Goal: Task Accomplishment & Management: Manage account settings

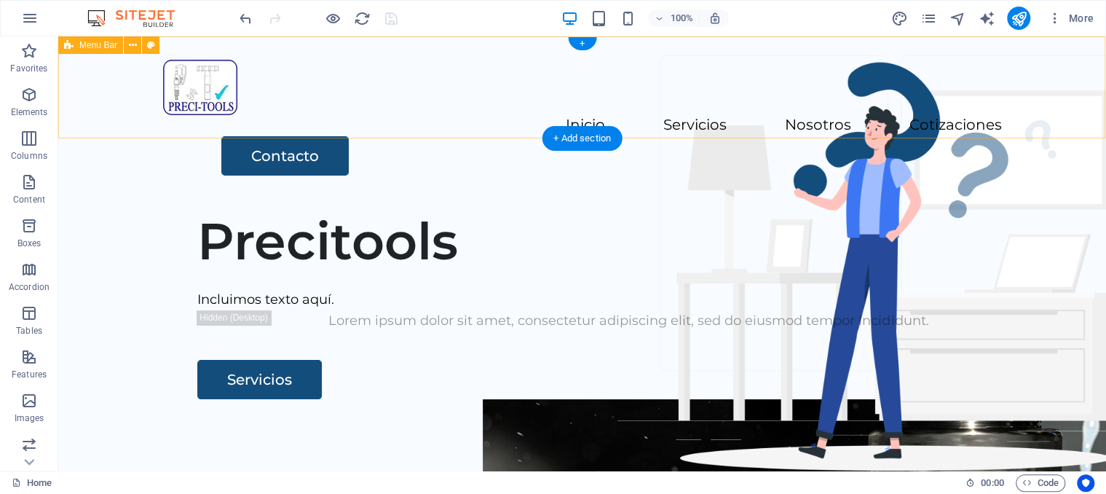
click at [436, 123] on div "Inicio Servicios Nosotros Cotizaciones Contacto" at bounding box center [582, 117] width 1048 height 162
select select "rem"
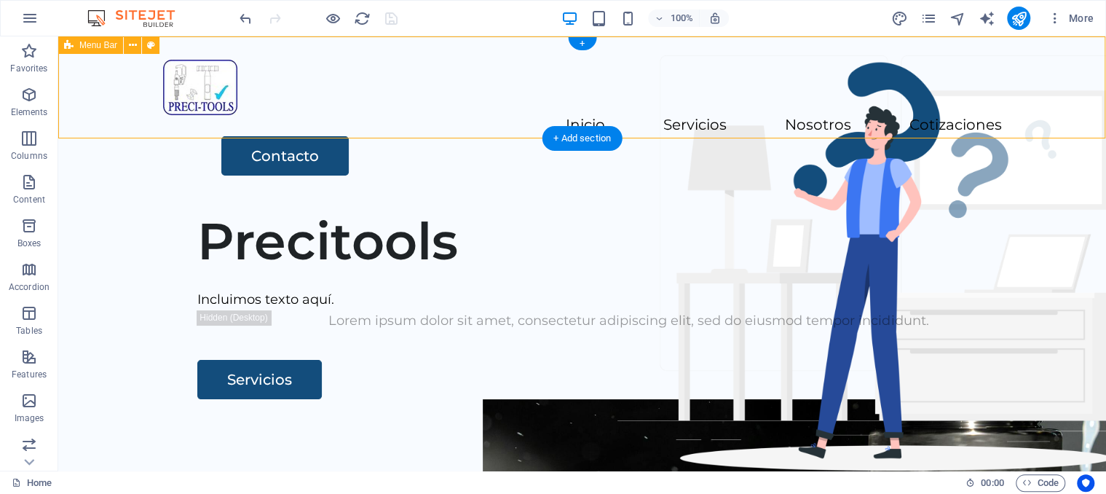
select select "rem"
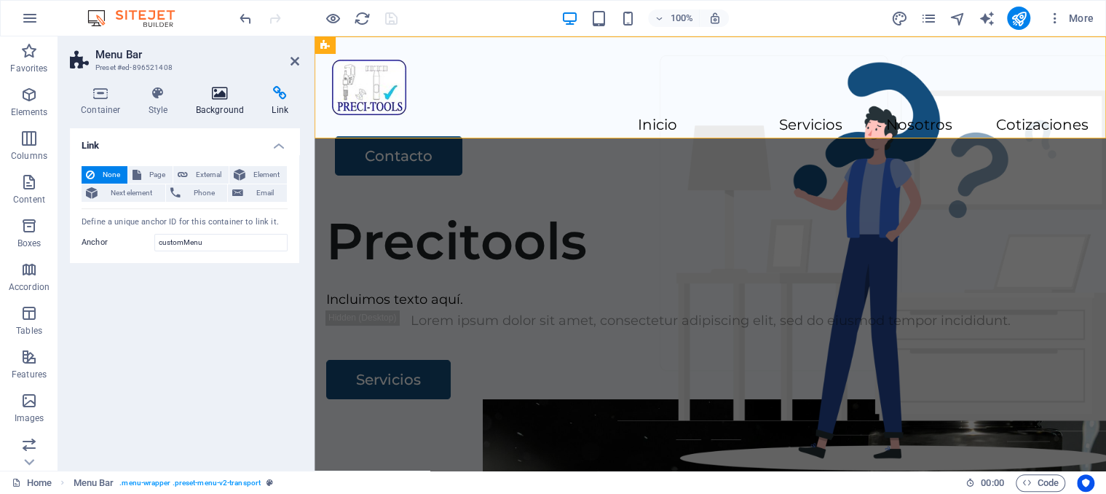
click at [221, 111] on h4 "Background" at bounding box center [223, 101] width 76 height 31
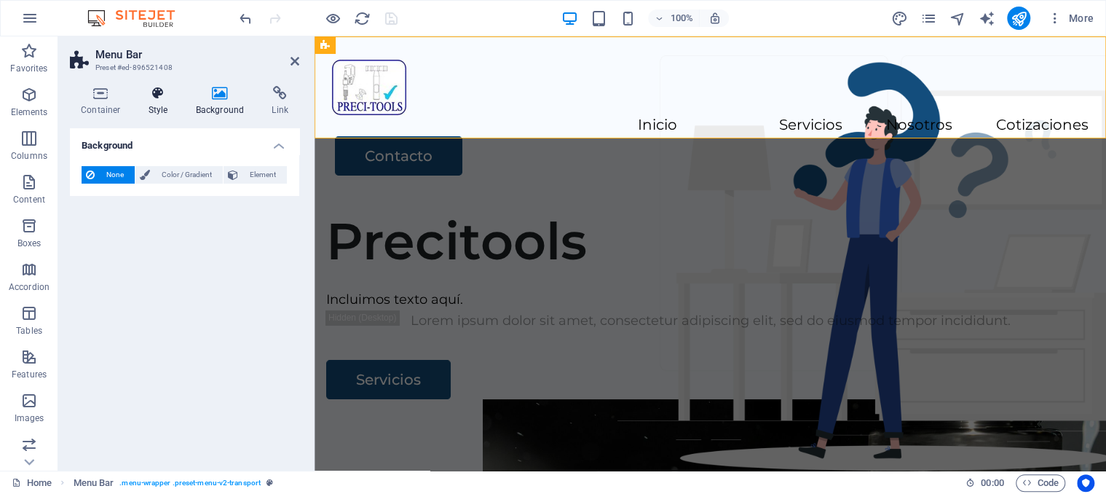
click at [146, 98] on icon at bounding box center [159, 93] width 42 height 15
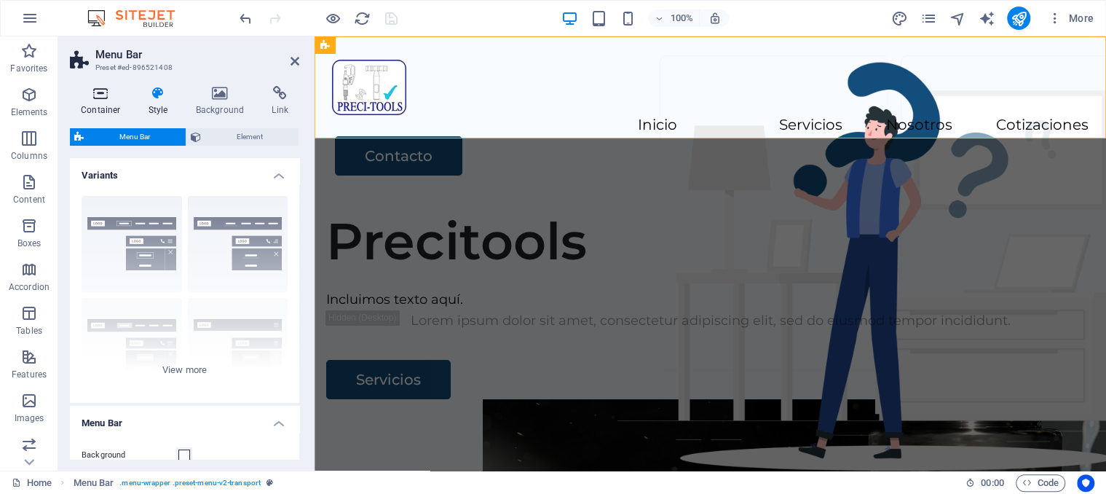
click at [100, 103] on h4 "Container" at bounding box center [104, 101] width 68 height 31
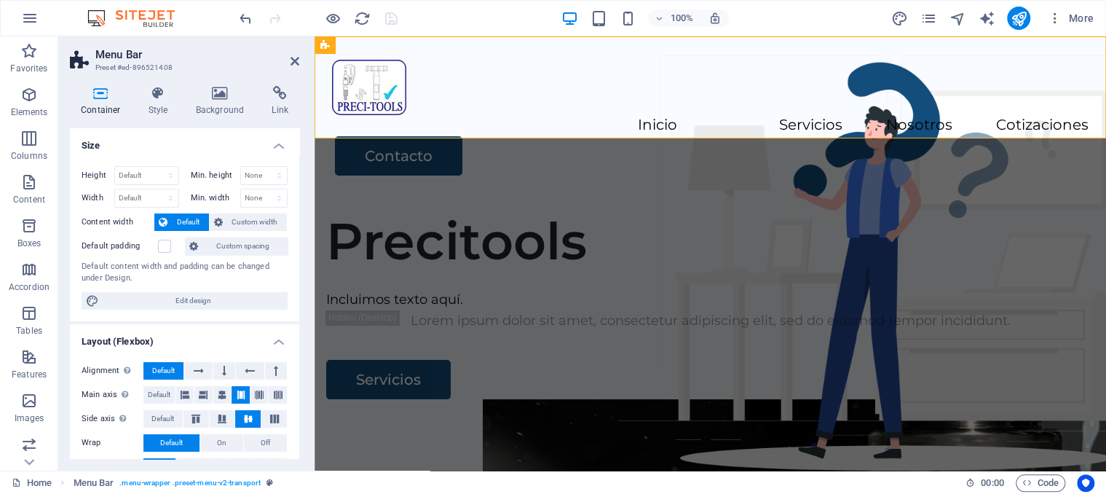
click at [287, 60] on h2 "Menu Bar" at bounding box center [197, 54] width 204 height 13
drag, startPoint x: 293, startPoint y: 62, endPoint x: 262, endPoint y: 68, distance: 31.3
click at [293, 62] on icon at bounding box center [295, 61] width 9 height 12
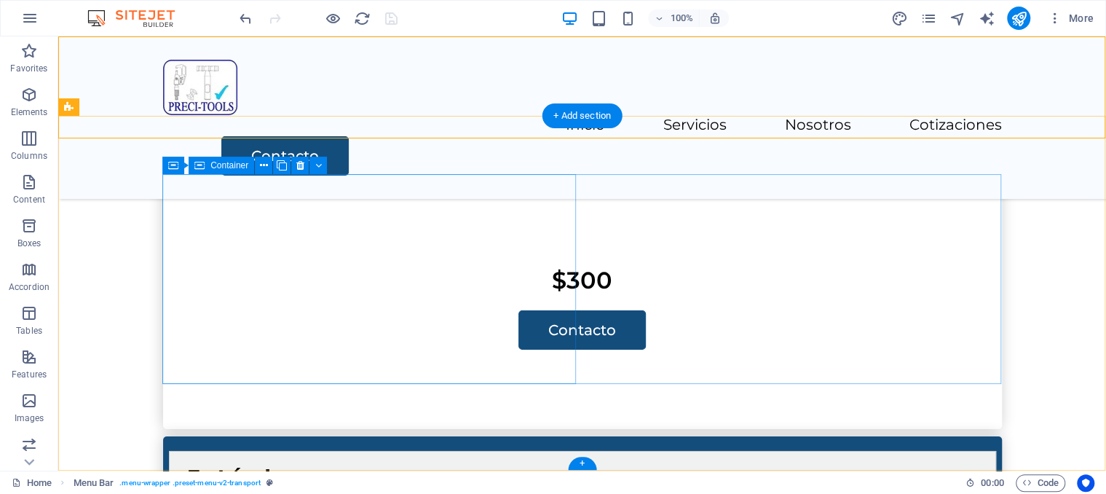
scroll to position [2919, 0]
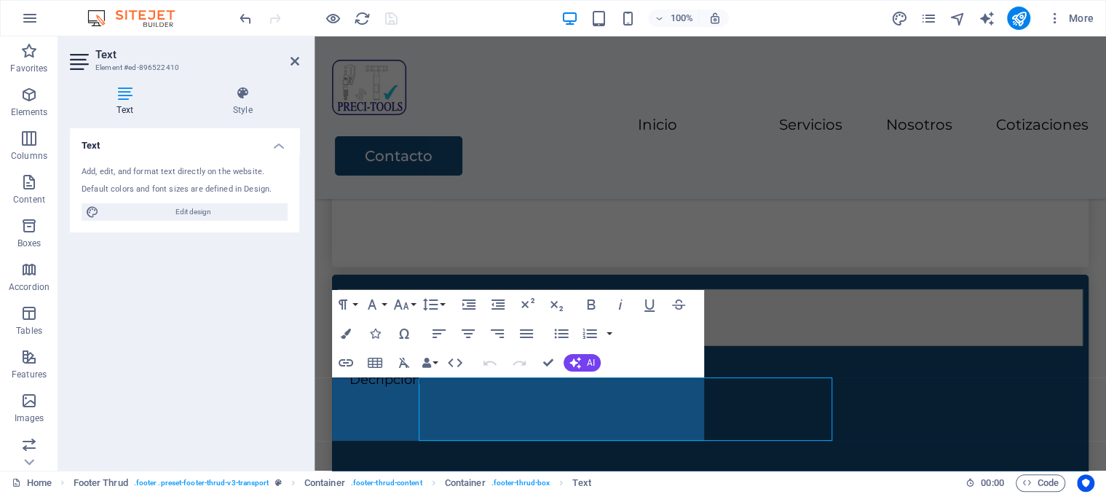
scroll to position [2862, 0]
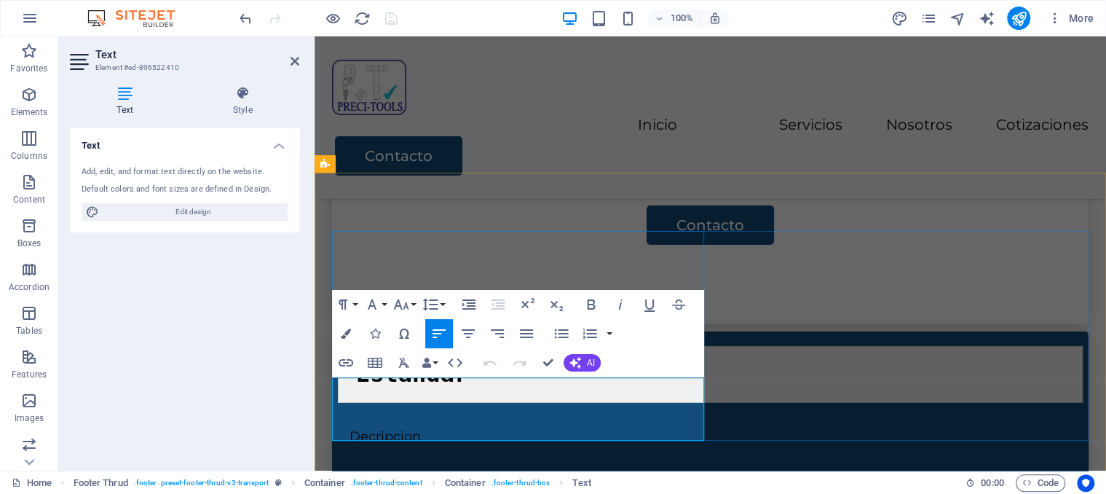
drag, startPoint x: 529, startPoint y: 390, endPoint x: 673, endPoint y: 625, distance: 275.9
select select "footer"
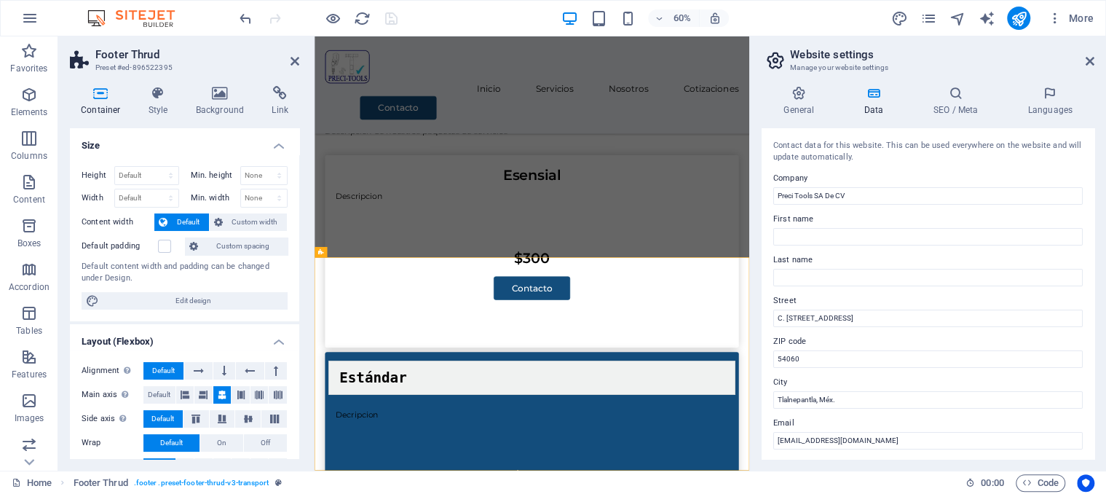
scroll to position [205, 0]
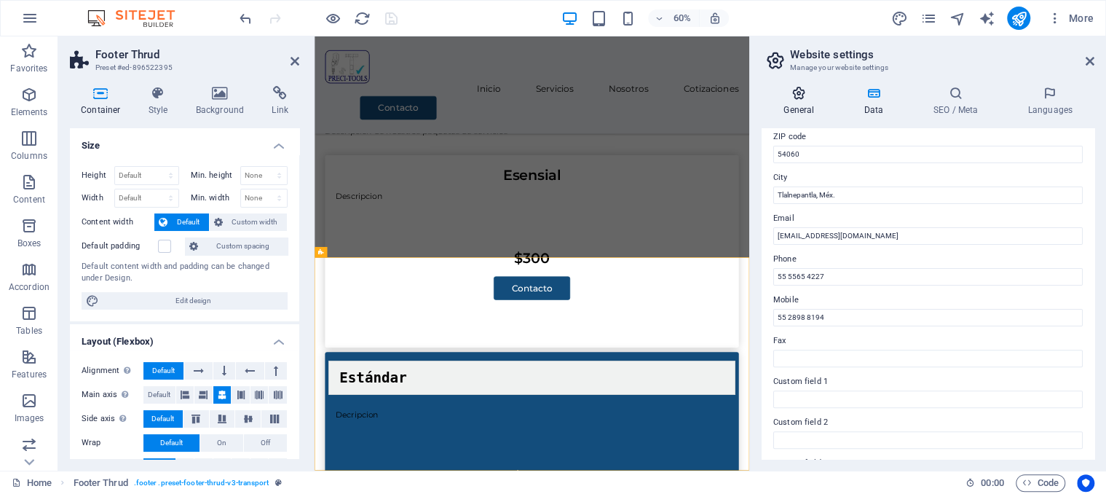
click at [806, 103] on h4 "General" at bounding box center [802, 101] width 80 height 31
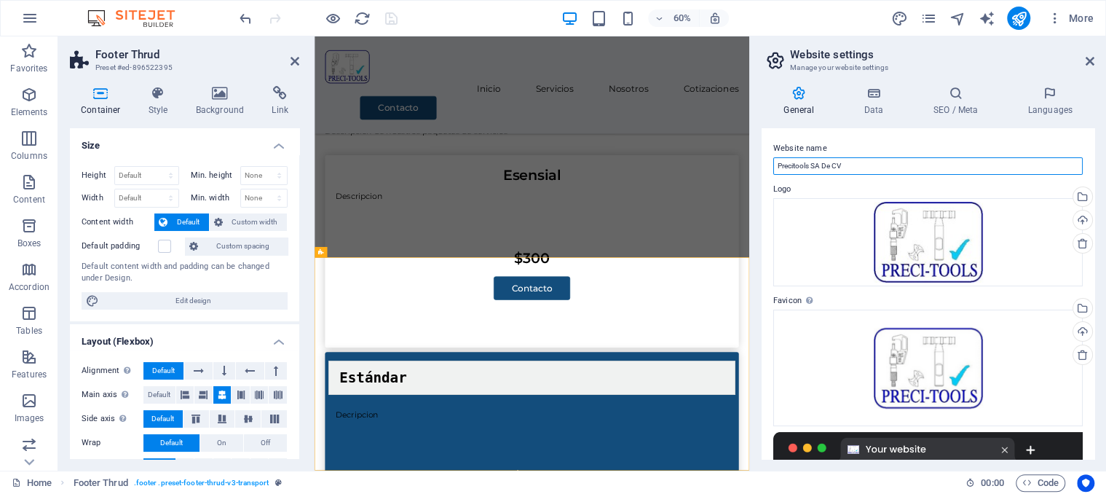
drag, startPoint x: 850, startPoint y: 167, endPoint x: 813, endPoint y: 171, distance: 37.4
click at [813, 171] on input "Precitools SA De CV" at bounding box center [927, 165] width 309 height 17
type input "Preci-Tools"
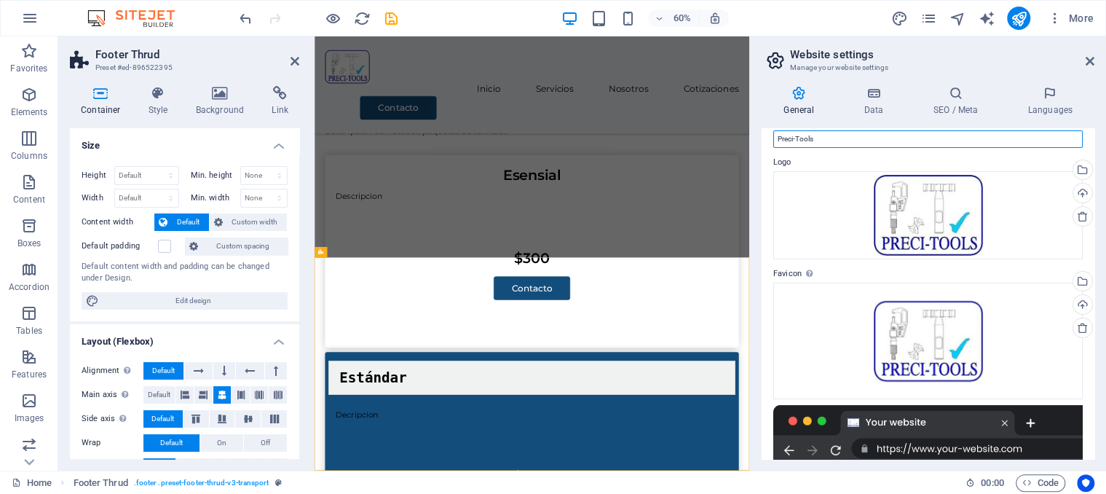
scroll to position [0, 0]
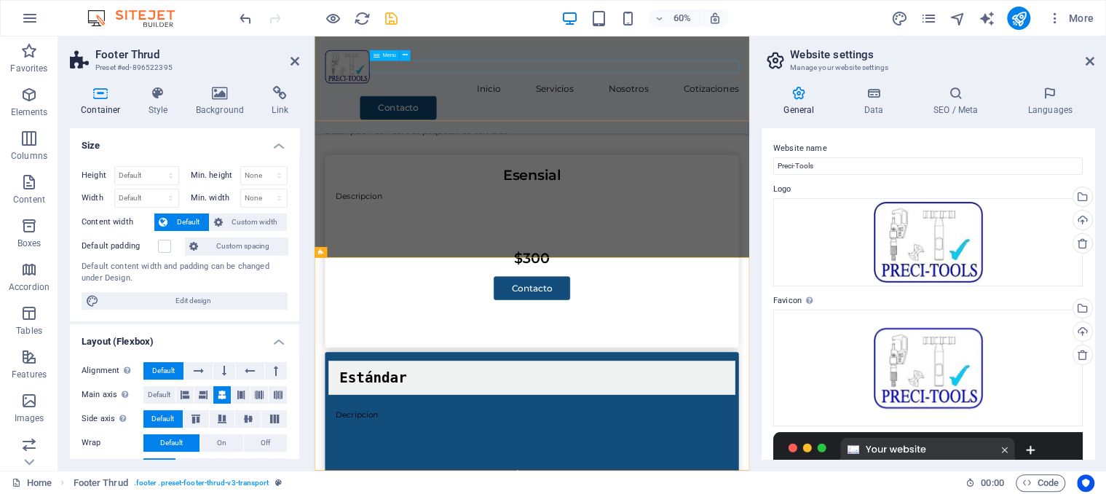
click at [398, 17] on icon "save" at bounding box center [391, 18] width 17 height 17
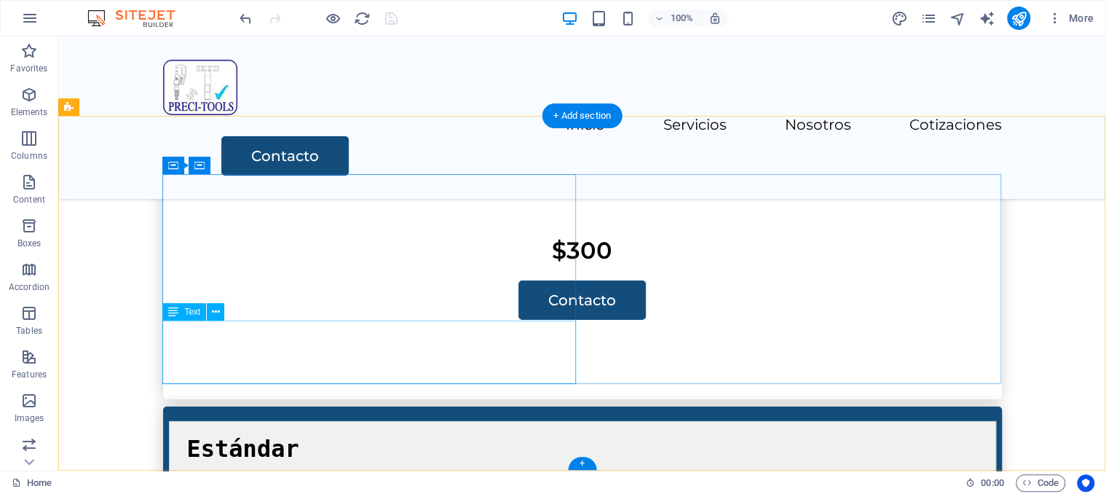
scroll to position [2919, 0]
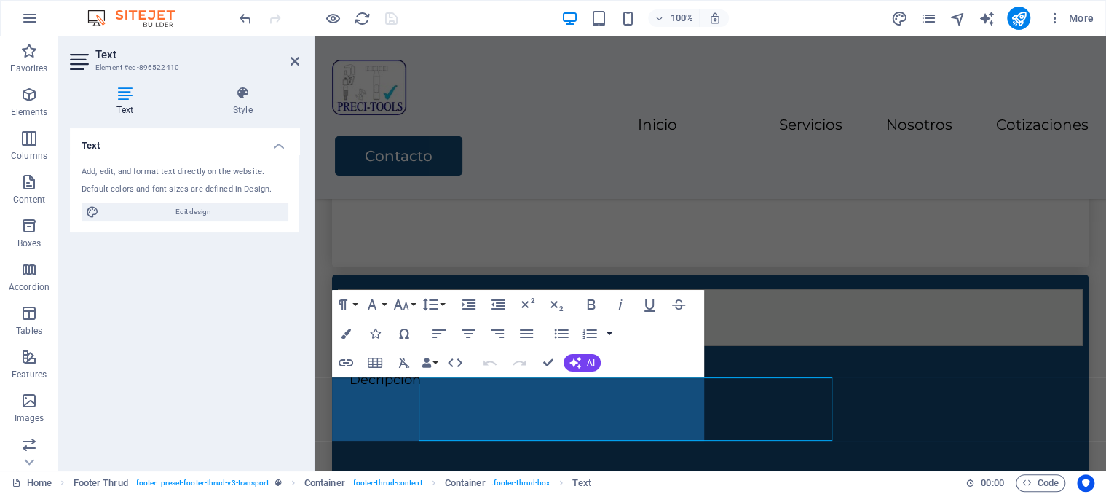
scroll to position [2862, 0]
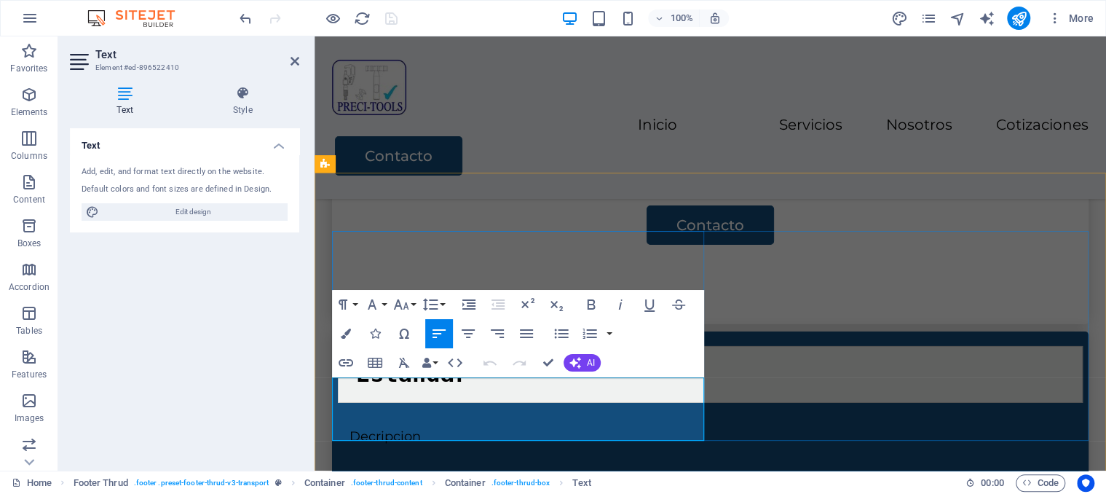
drag, startPoint x: 617, startPoint y: 384, endPoint x: 818, endPoint y: 617, distance: 306.7
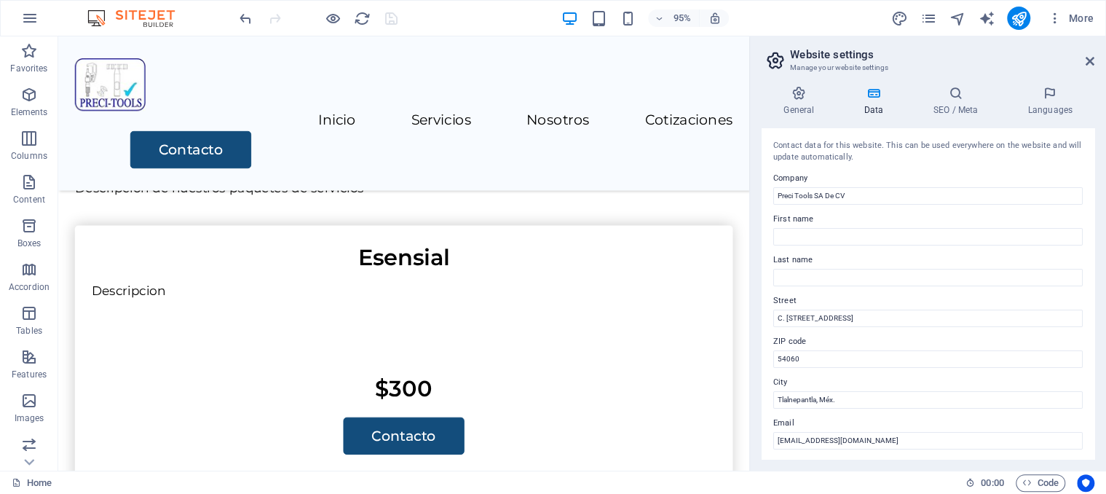
scroll to position [205, 0]
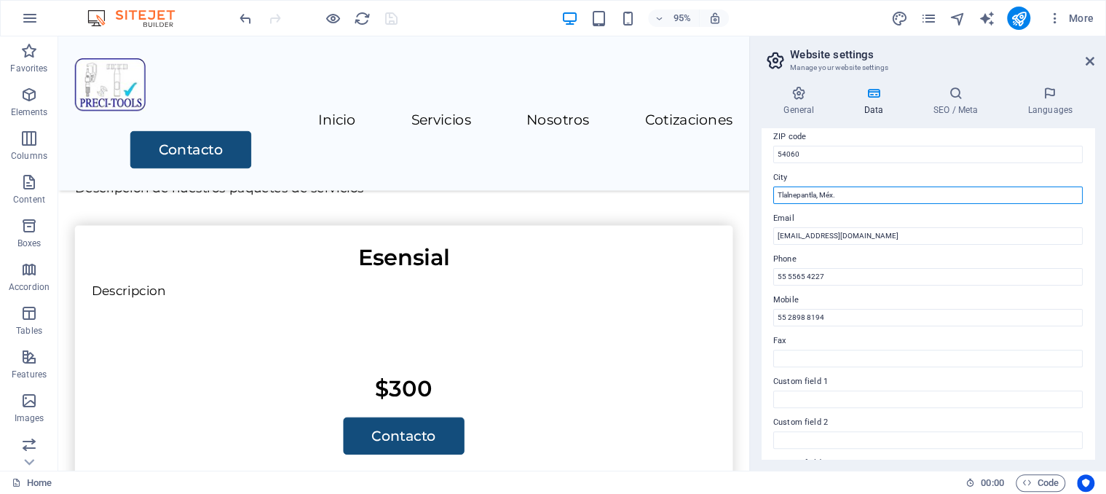
click at [817, 194] on input "Tlalnepantla, Méx." at bounding box center [927, 194] width 309 height 17
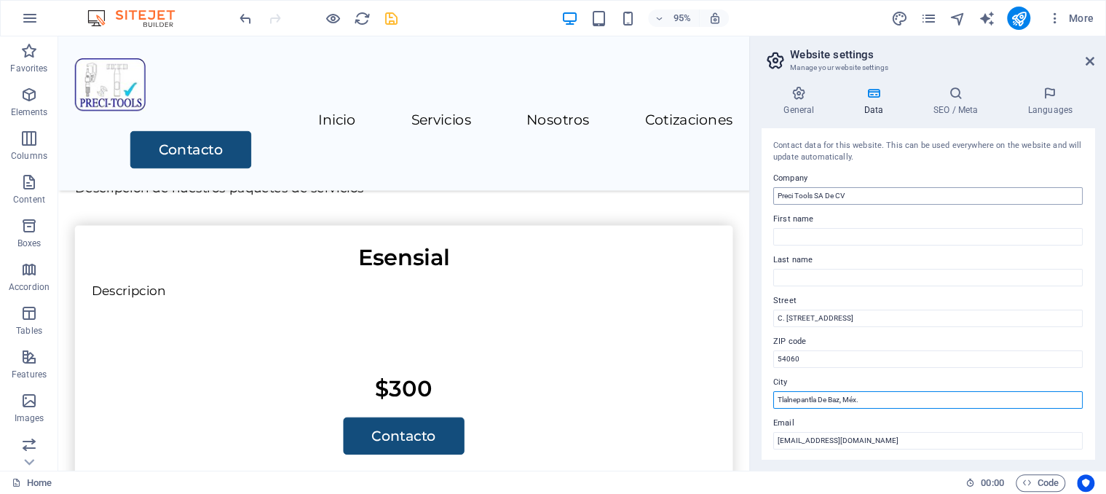
type input "Tlalnepantla De Baz, Méx."
click at [795, 190] on input "Preci Tools SA De CV" at bounding box center [927, 195] width 309 height 17
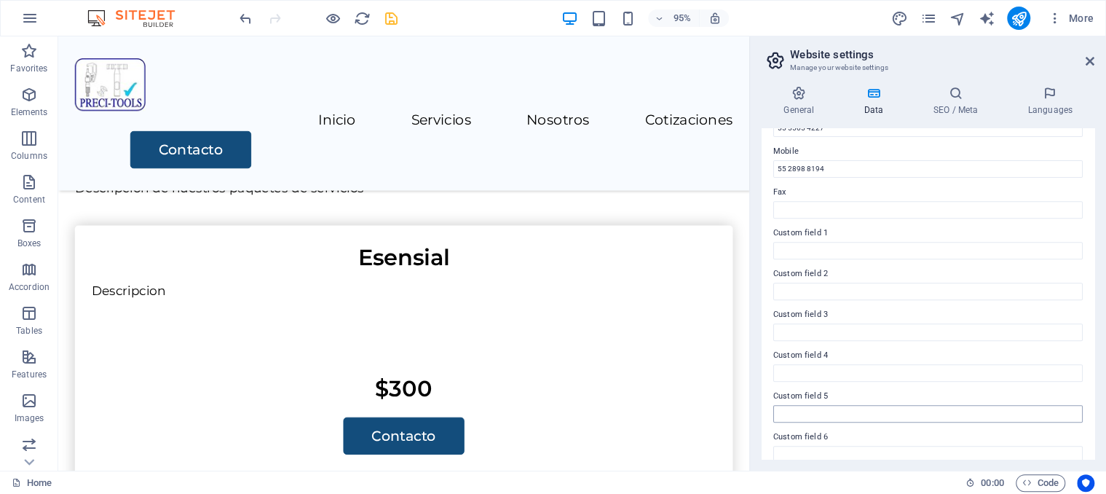
scroll to position [368, 0]
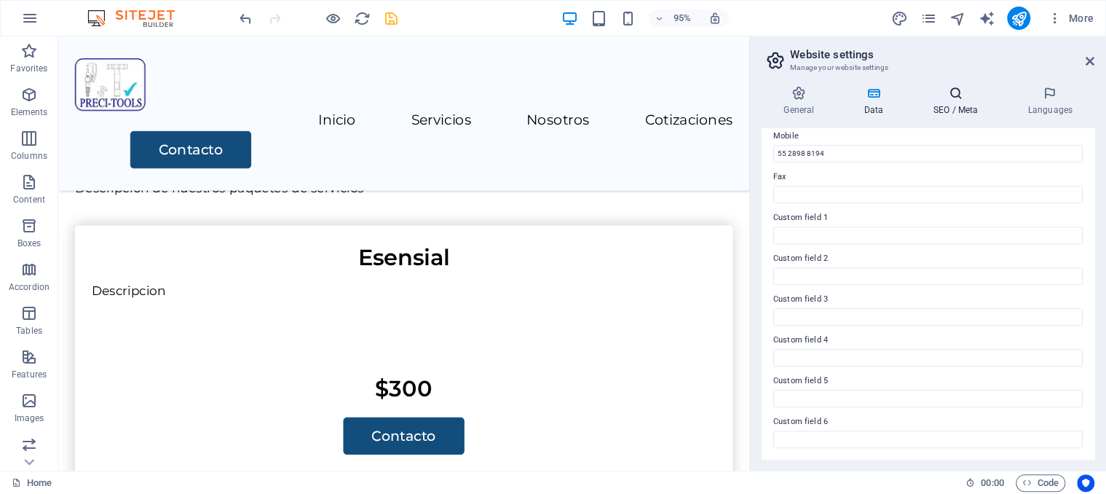
type input "Preci-Tools"
click at [980, 104] on h4 "SEO / Meta" at bounding box center [958, 101] width 95 height 31
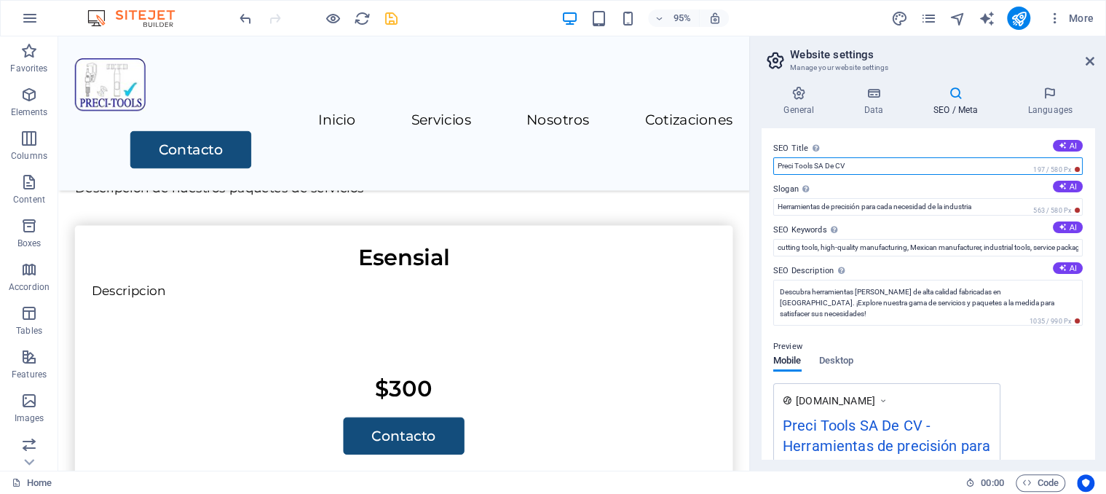
click at [887, 160] on input "Preci Tools SA De CV" at bounding box center [927, 165] width 309 height 17
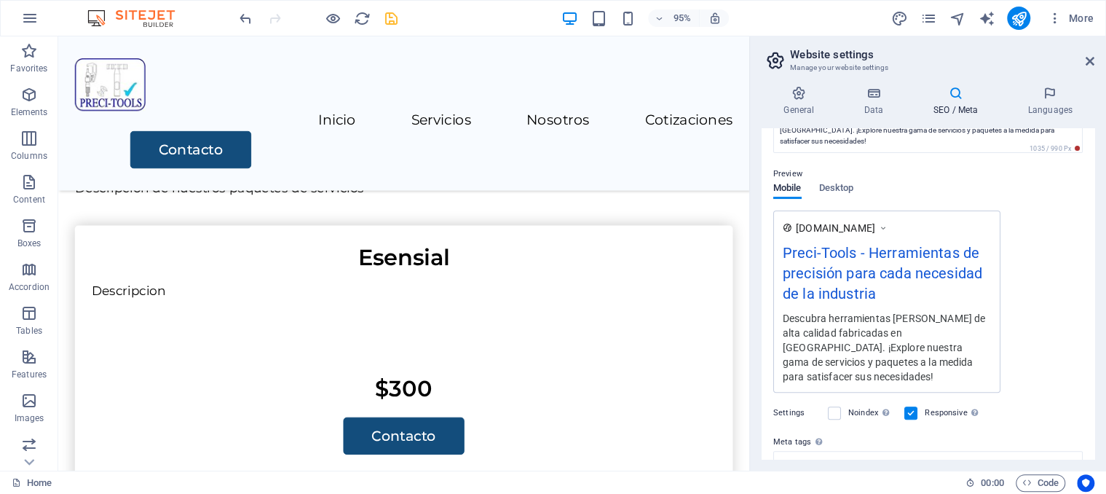
scroll to position [205, 0]
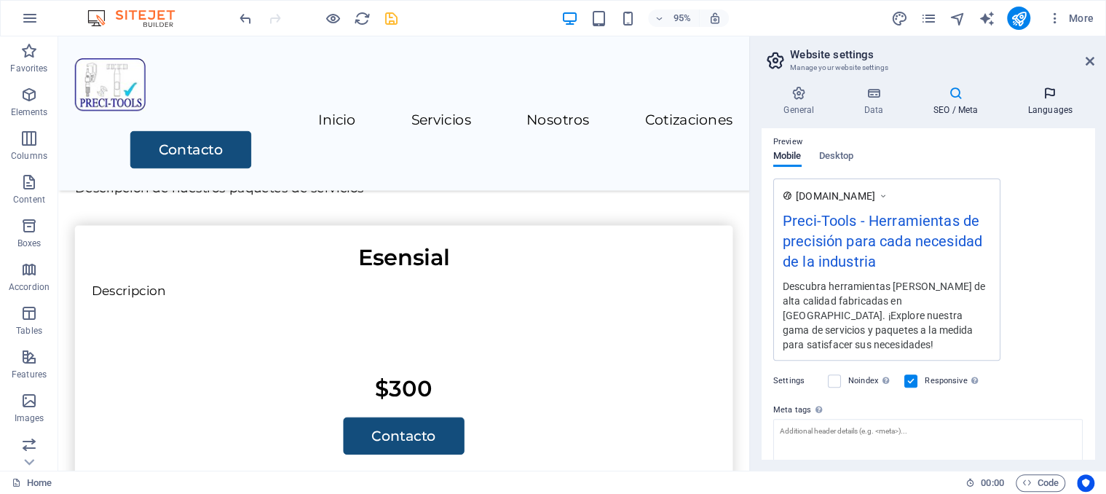
type input "Preci-Tools"
click at [1048, 111] on h4 "Languages" at bounding box center [1050, 101] width 89 height 31
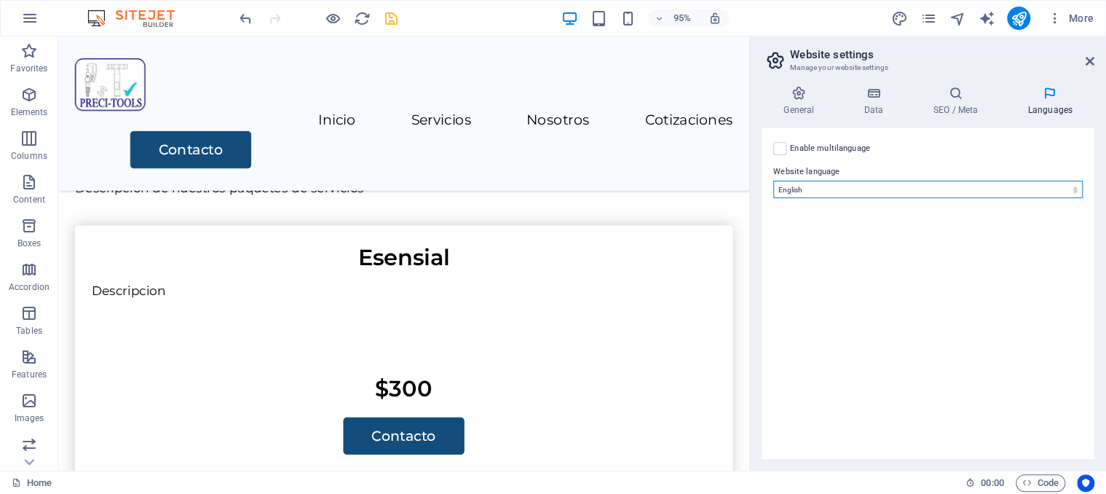
select select "148"
click option "Spanish" at bounding box center [0, 0] width 0 height 0
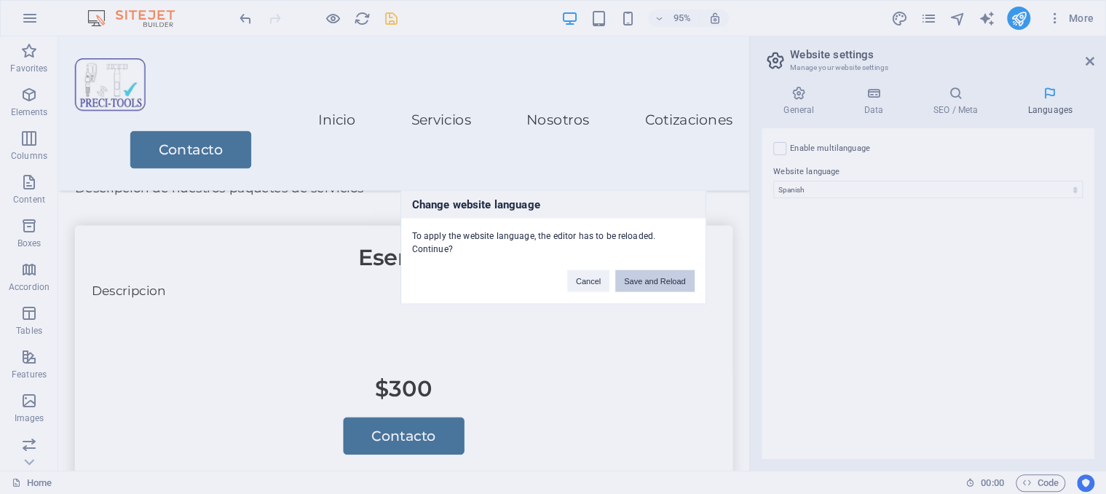
click at [671, 276] on button "Save and Reload" at bounding box center [654, 281] width 79 height 22
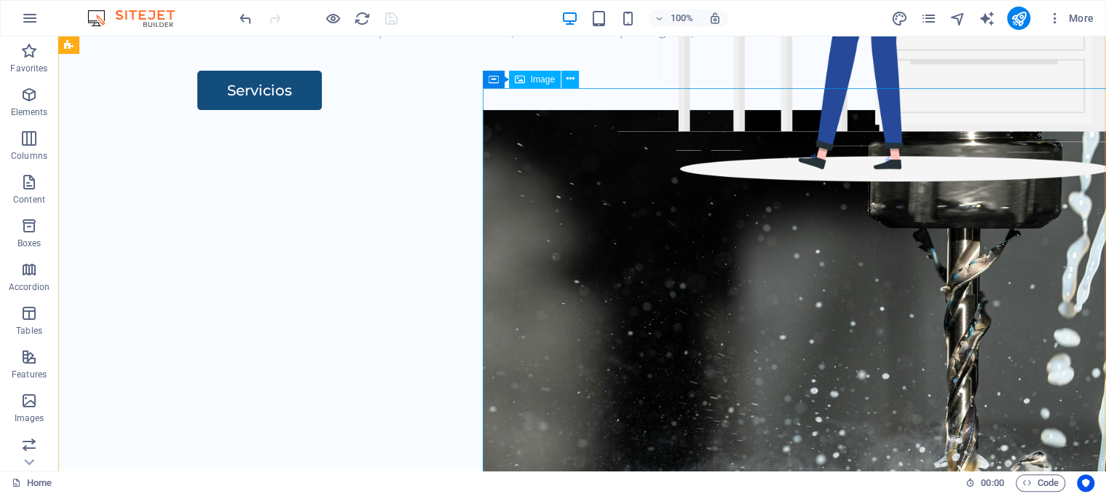
scroll to position [0, 0]
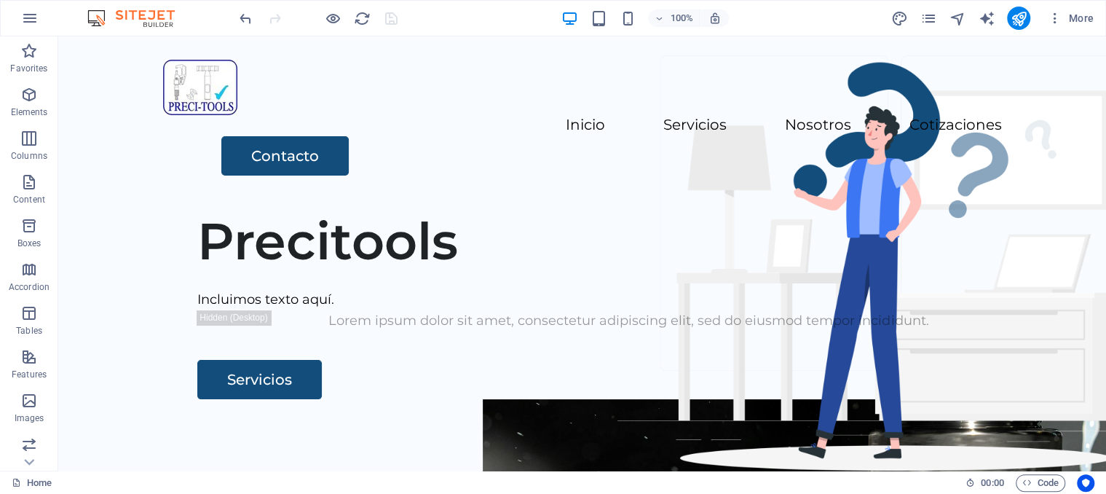
click at [395, 19] on div at bounding box center [318, 18] width 163 height 23
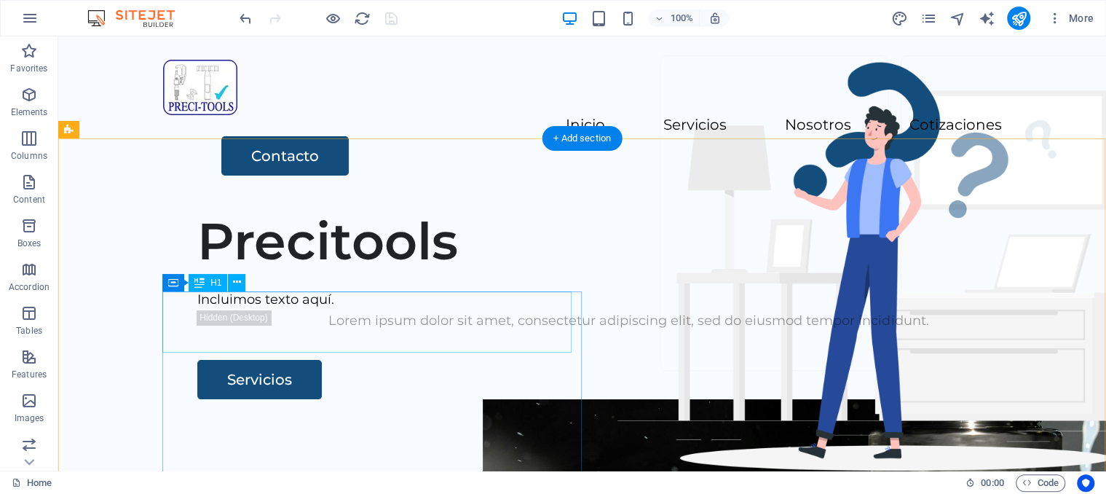
click at [299, 272] on div "Precitools" at bounding box center [628, 240] width 862 height 61
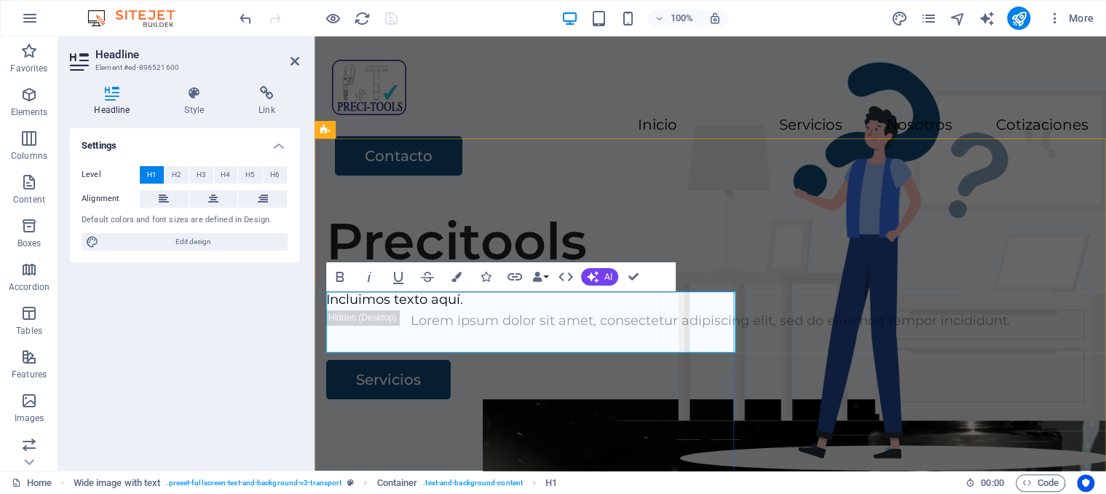
click at [436, 272] on h1 "Precitools" at bounding box center [710, 240] width 768 height 61
click at [461, 272] on h1 "Precitools" at bounding box center [710, 240] width 768 height 61
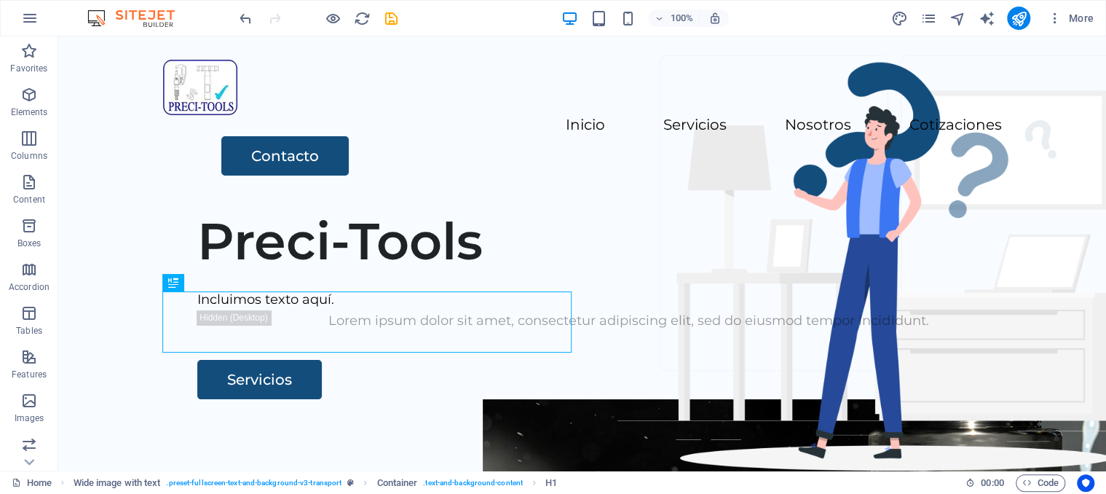
drag, startPoint x: 331, startPoint y: 4, endPoint x: 390, endPoint y: 23, distance: 61.5
click at [391, 26] on button "save" at bounding box center [390, 17] width 17 height 17
click at [390, 23] on div at bounding box center [318, 18] width 163 height 23
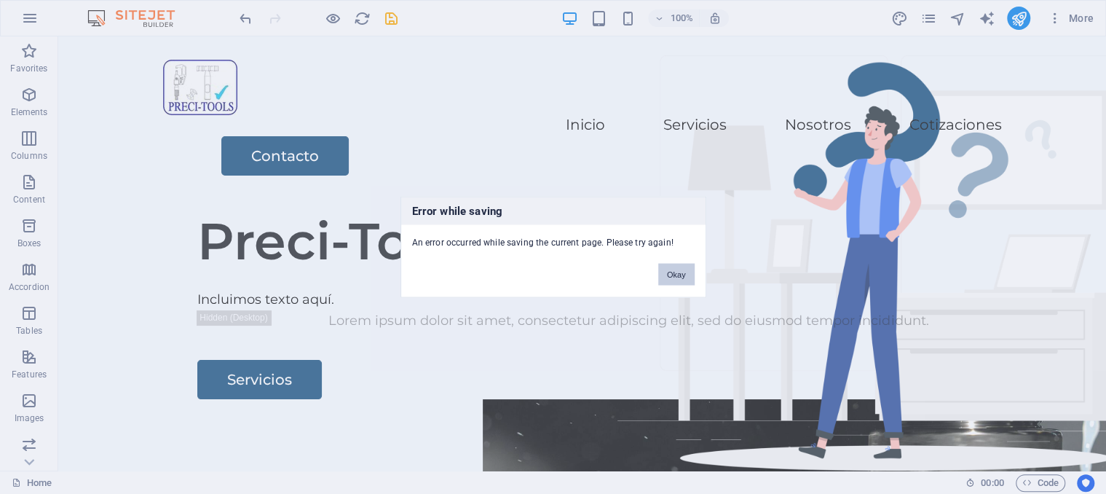
click at [667, 270] on button "Okay" at bounding box center [676, 275] width 36 height 22
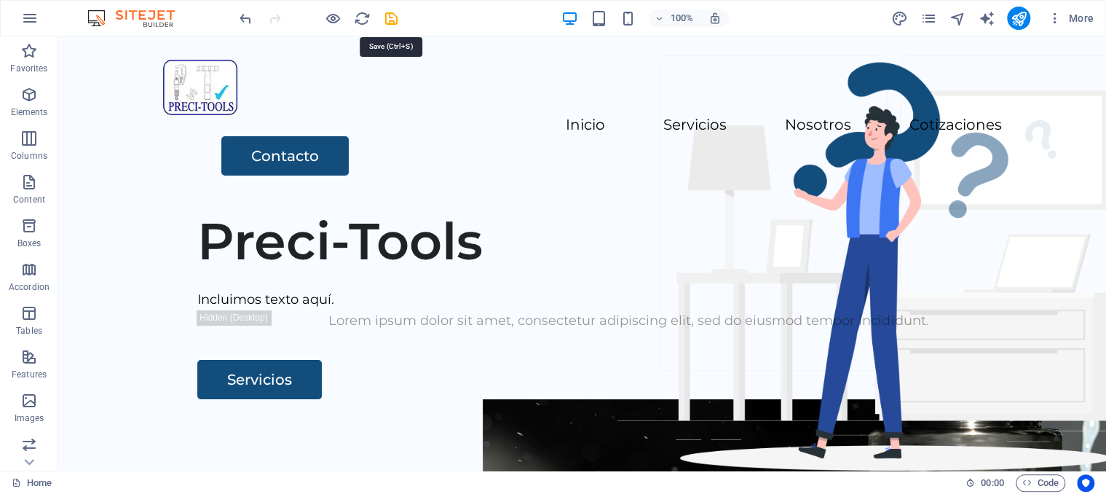
click at [387, 16] on icon "save" at bounding box center [391, 18] width 17 height 17
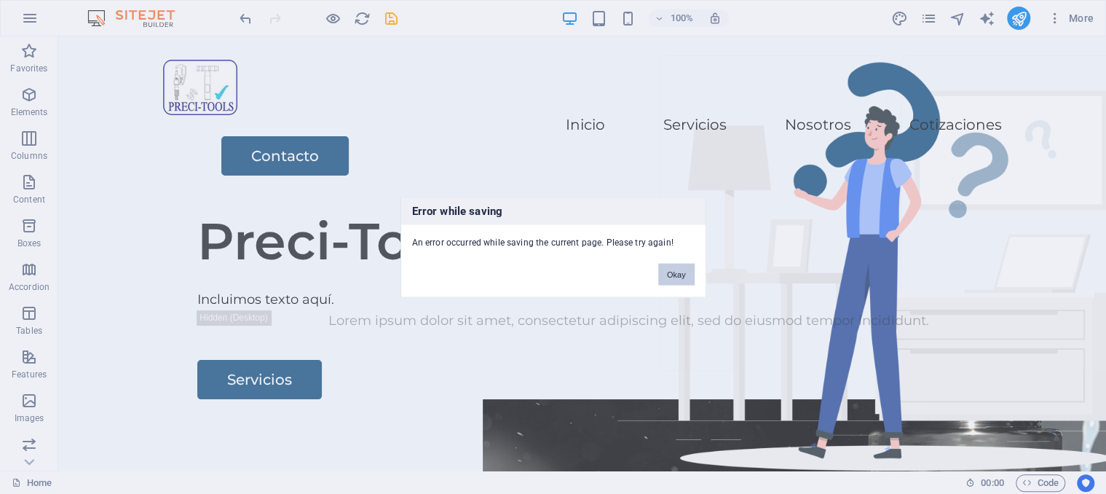
click at [678, 274] on button "Okay" at bounding box center [676, 275] width 36 height 22
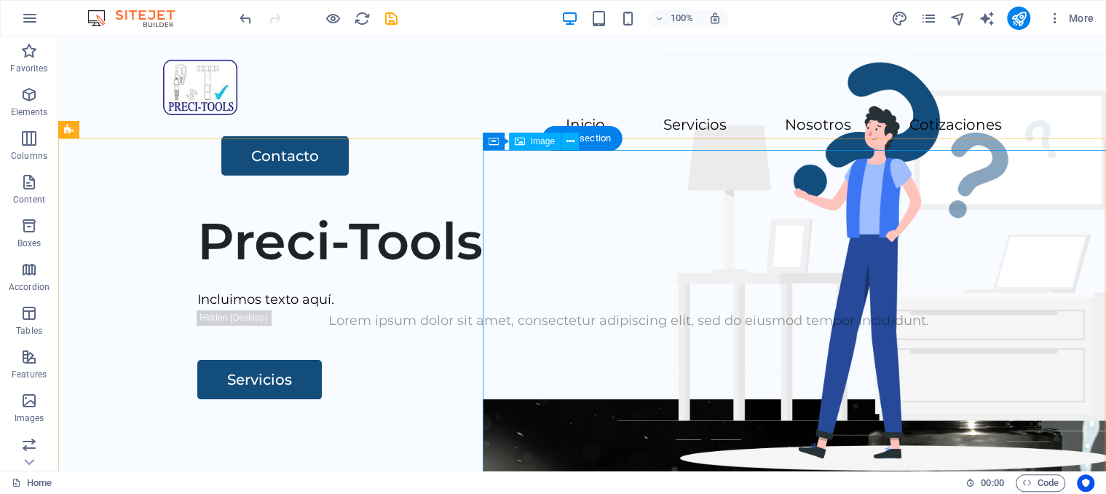
click at [388, 20] on icon "save" at bounding box center [391, 18] width 17 height 17
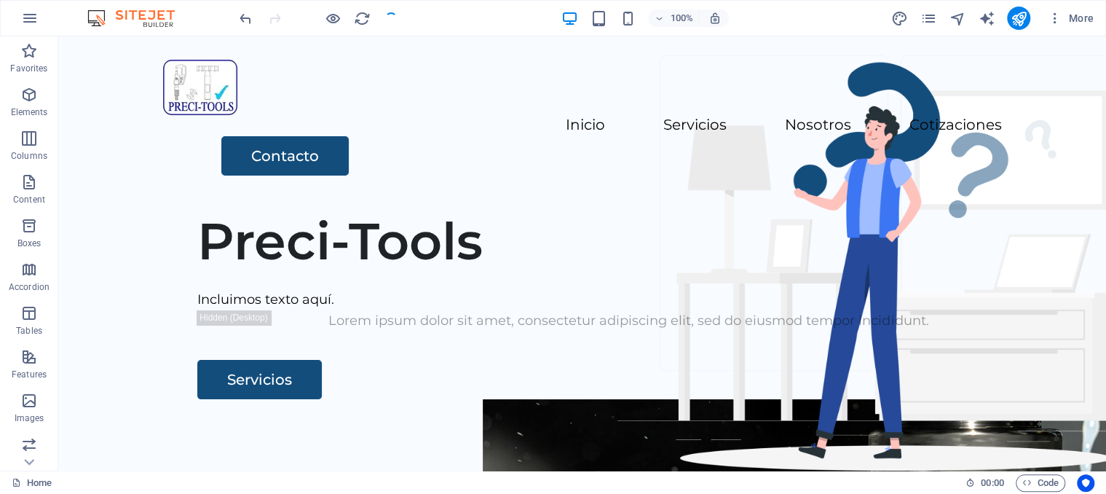
click at [387, 16] on div at bounding box center [318, 18] width 163 height 23
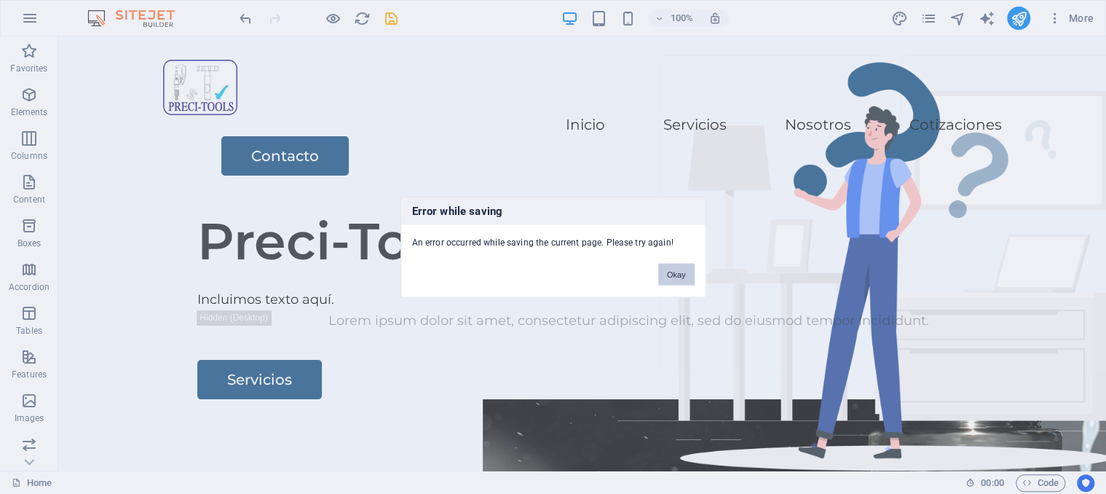
click at [667, 269] on button "Okay" at bounding box center [676, 275] width 36 height 22
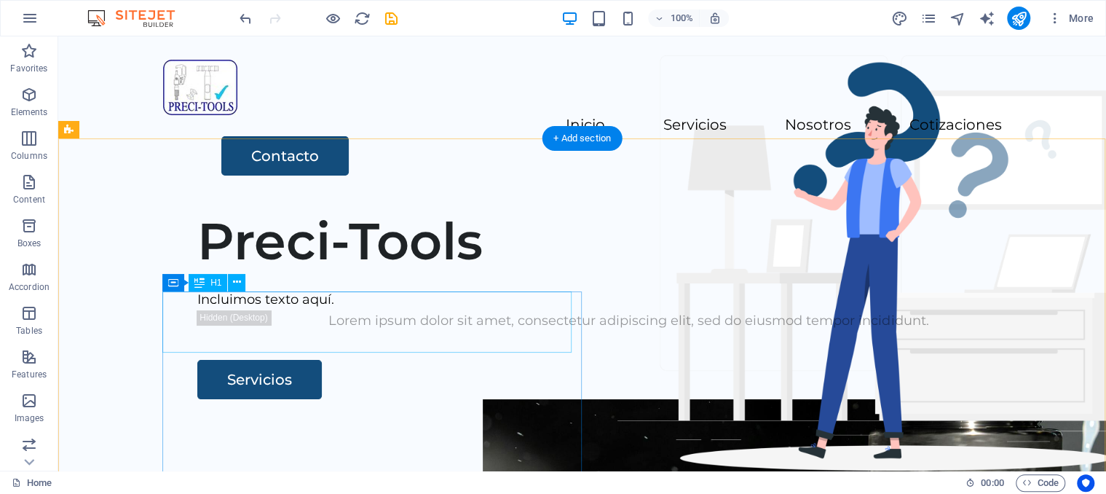
click at [323, 272] on div "Preci-Tools" at bounding box center [628, 240] width 862 height 61
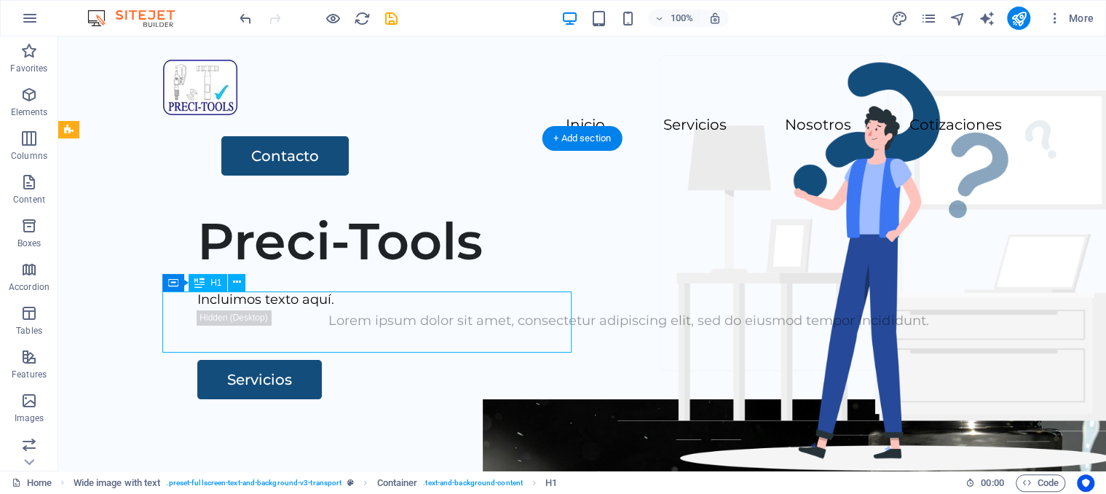
click at [307, 272] on div "Preci-Tools" at bounding box center [628, 240] width 862 height 61
click at [309, 272] on div "Preci-Tools" at bounding box center [628, 240] width 862 height 61
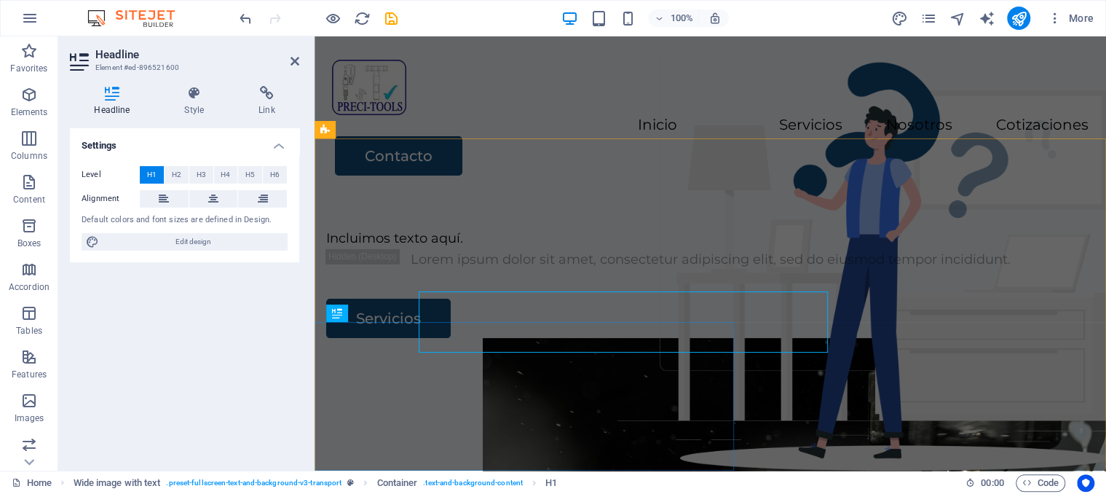
click at [323, 322] on div "Incluimos texto aquí. Lorem ipsum dolor sit amet, consectetur adipiscing elit, …" at bounding box center [710, 274] width 791 height 128
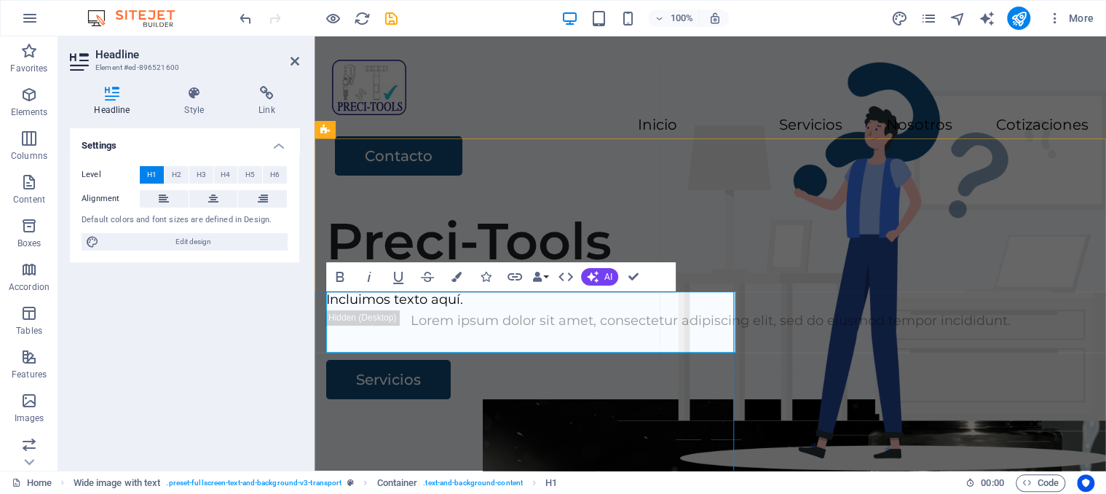
click at [747, 272] on div "Preci-Tools" at bounding box center [710, 240] width 768 height 61
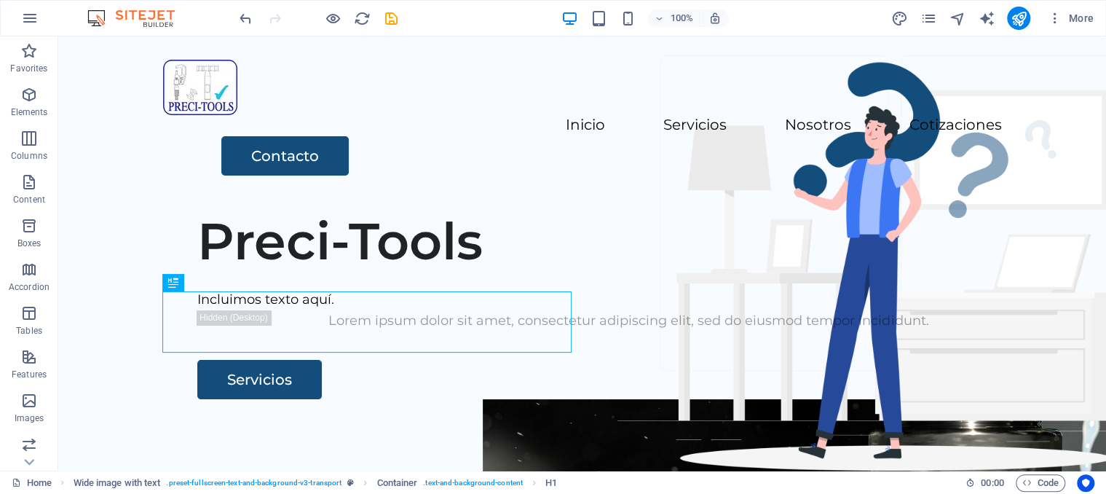
click at [391, 20] on icon "save" at bounding box center [391, 18] width 17 height 17
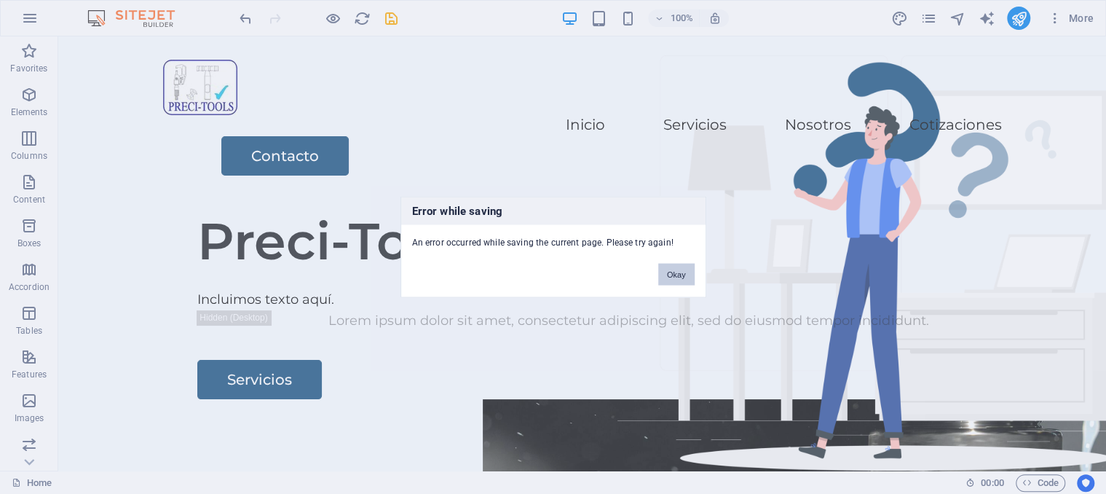
click at [667, 266] on button "Okay" at bounding box center [676, 275] width 36 height 22
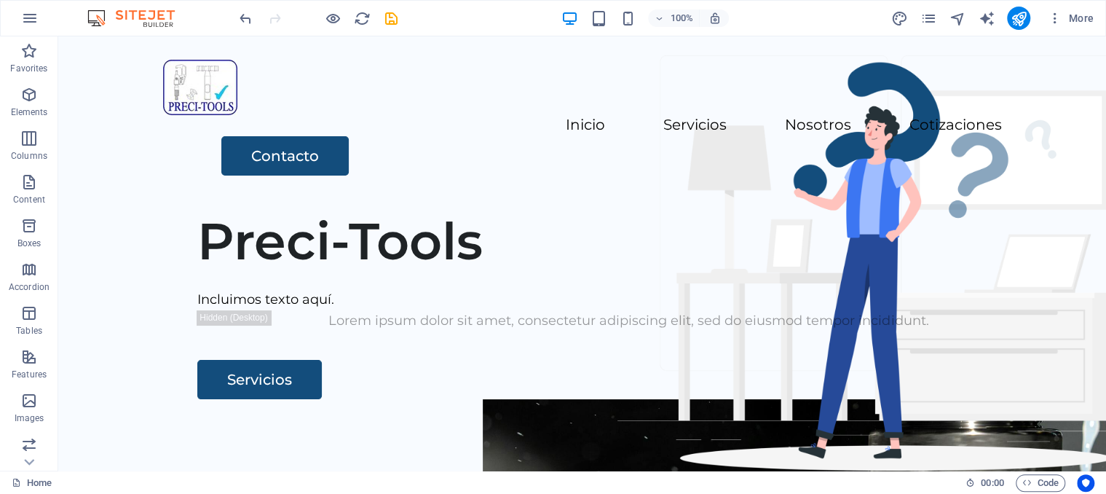
click at [379, 12] on div at bounding box center [318, 18] width 163 height 23
click at [389, 15] on icon "save" at bounding box center [391, 18] width 17 height 17
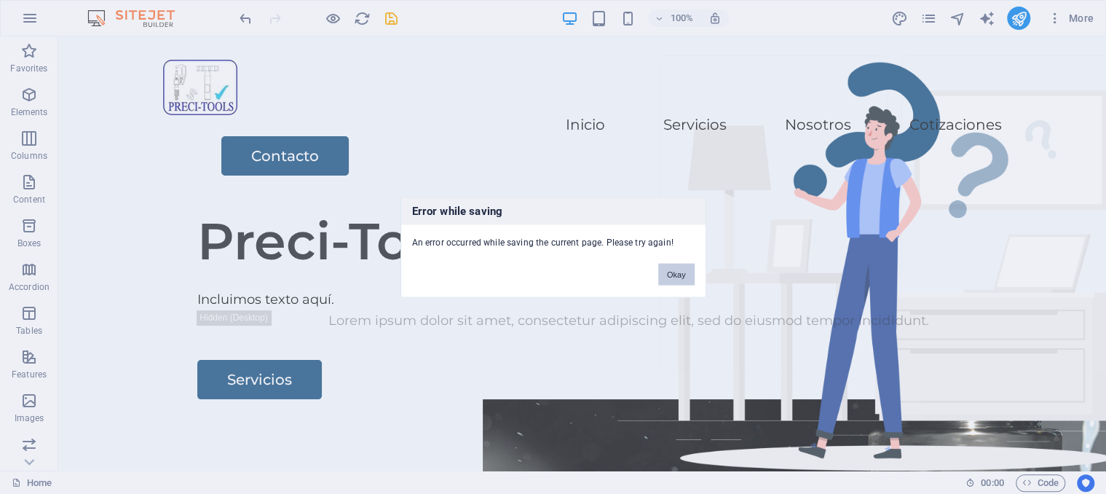
click at [670, 270] on button "Okay" at bounding box center [676, 275] width 36 height 22
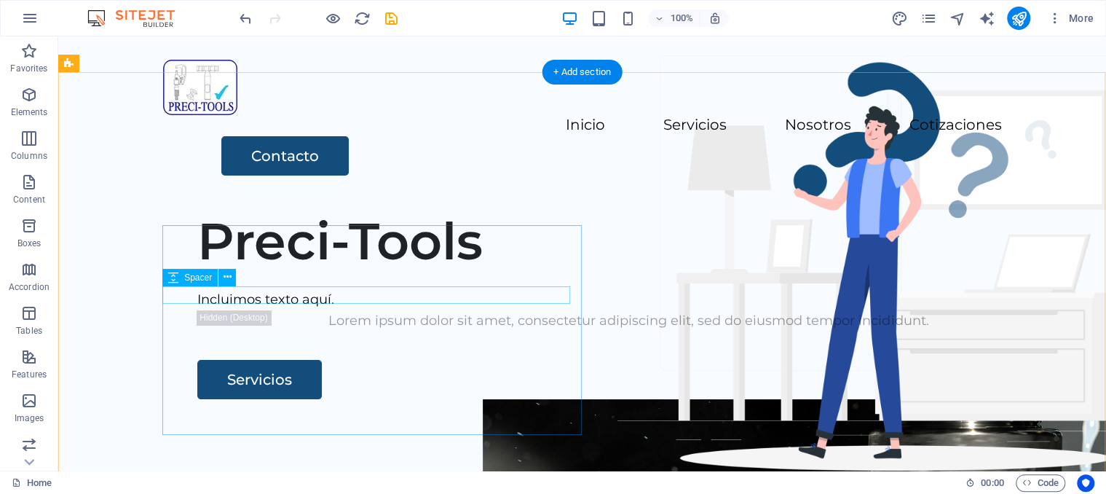
scroll to position [78, 0]
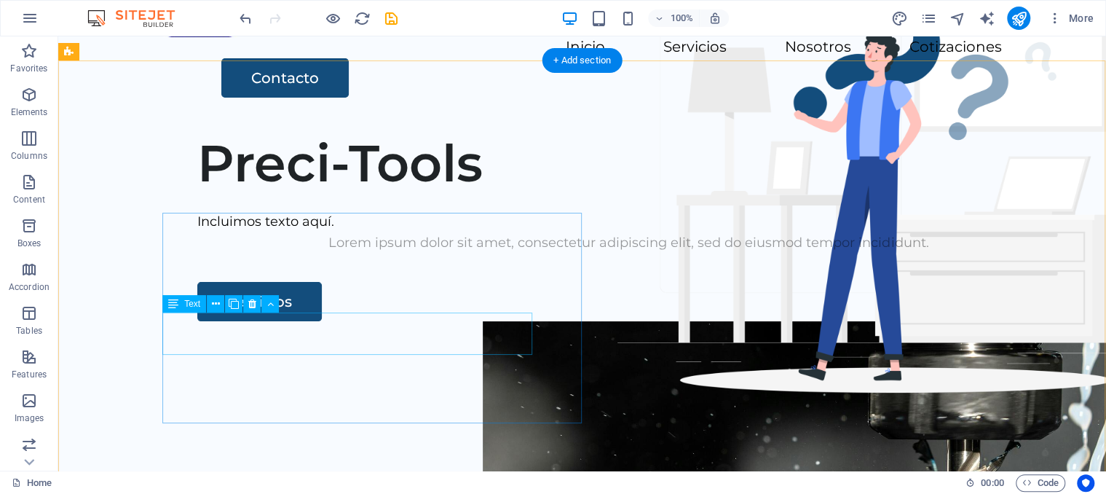
click at [326, 253] on div "Lorem ipsum dolor sit amet, consectetur adipiscing elit, sed do eiusmod tempor …" at bounding box center [628, 242] width 862 height 21
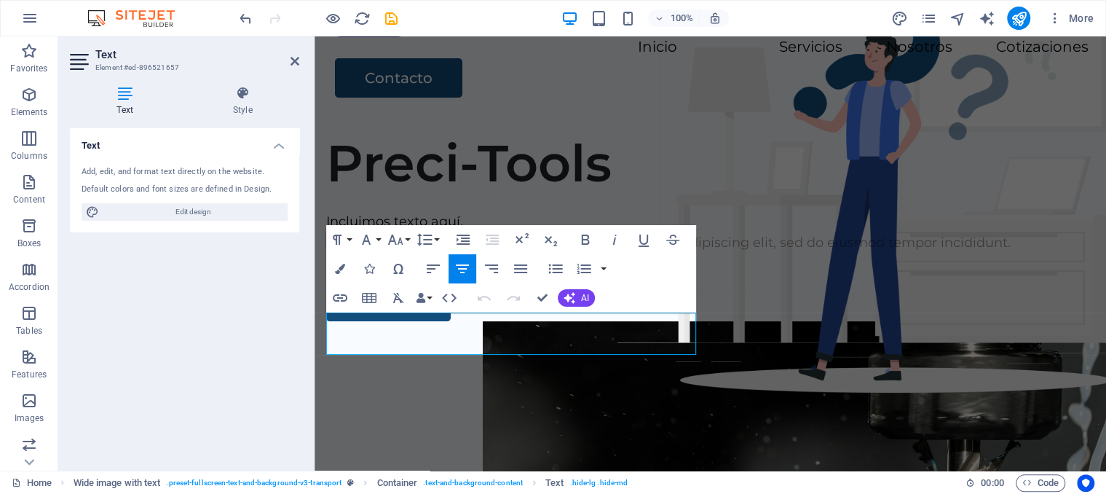
click at [216, 323] on div "Text Add, edit, and format text directly on the website. Default colors and fon…" at bounding box center [184, 293] width 229 height 331
click at [300, 64] on aside "Text Element #ed-896521657 Text Style Text Add, edit, and format text directly …" at bounding box center [186, 253] width 256 height 434
click at [387, 19] on icon "save" at bounding box center [391, 18] width 17 height 17
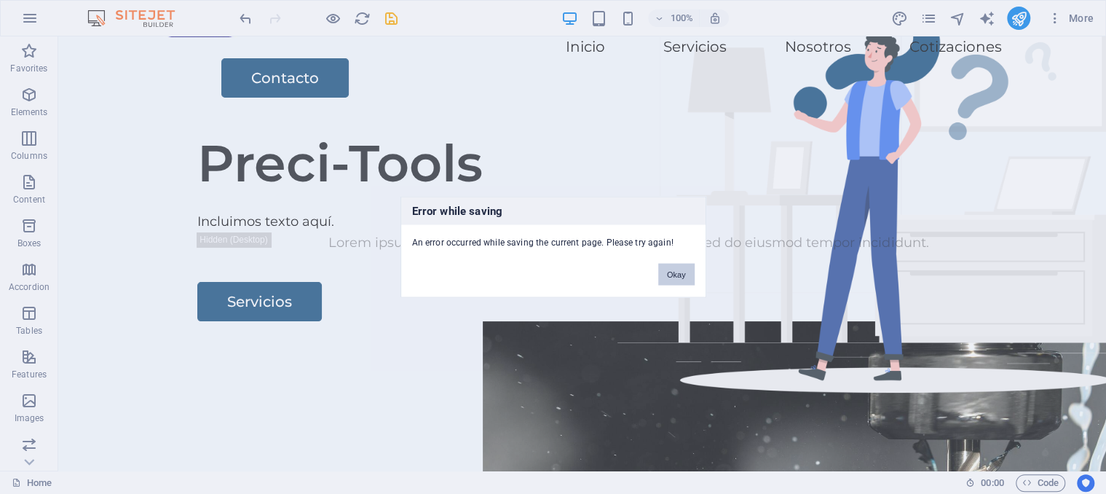
click at [691, 271] on button "Okay" at bounding box center [676, 275] width 36 height 22
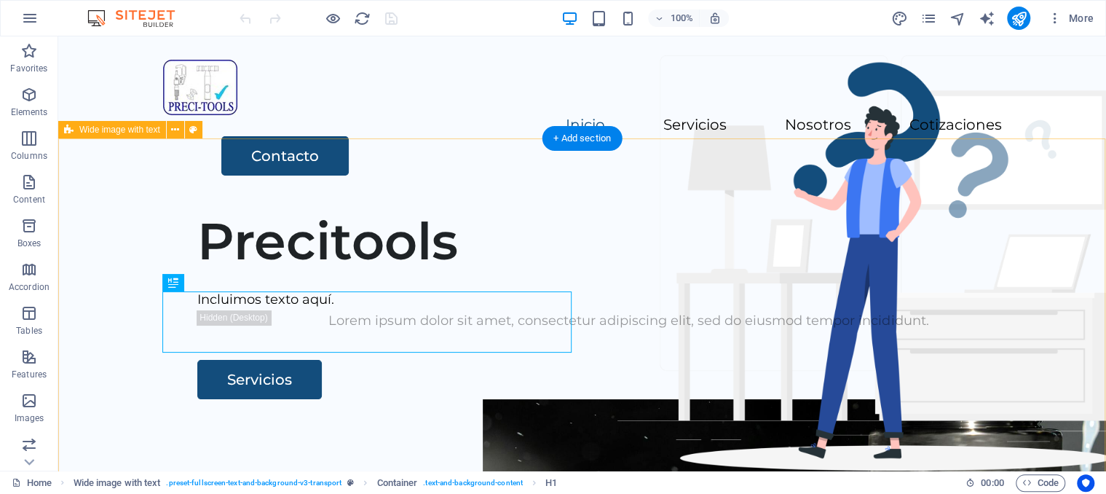
click at [403, 232] on div "Precitools Incluimos texto aquí. Lorem ipsum dolor sit amet, consectetur adipis…" at bounding box center [582, 478] width 1048 height 558
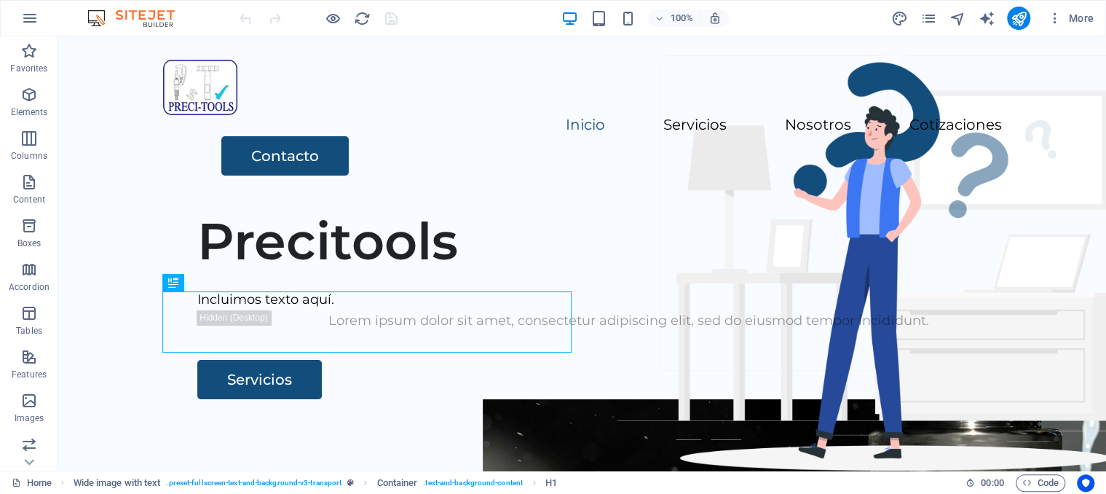
click at [144, 17] on img at bounding box center [138, 17] width 109 height 17
click at [169, 20] on img at bounding box center [138, 17] width 109 height 17
click at [352, 12] on div at bounding box center [318, 18] width 163 height 23
click at [363, 23] on icon "reload" at bounding box center [362, 18] width 17 height 17
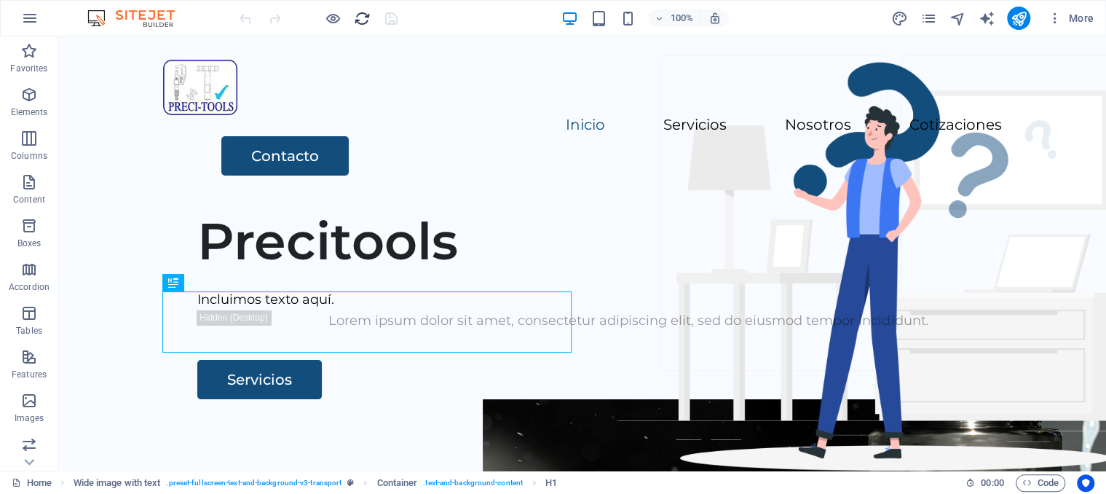
click at [363, 15] on icon "reload" at bounding box center [362, 18] width 17 height 17
click at [379, 199] on div "Precitools Incluimos texto aquí. Lorem ipsum dolor sit amet, consectetur adipis…" at bounding box center [582, 478] width 1048 height 558
click at [377, 199] on div "Precitools Incluimos texto aquí. Lorem ipsum dolor sit amet, consectetur adipis…" at bounding box center [582, 478] width 1048 height 558
click at [379, 199] on div "Precitools Incluimos texto aquí. Lorem ipsum dolor sit amet, consectetur adipis…" at bounding box center [582, 478] width 1048 height 558
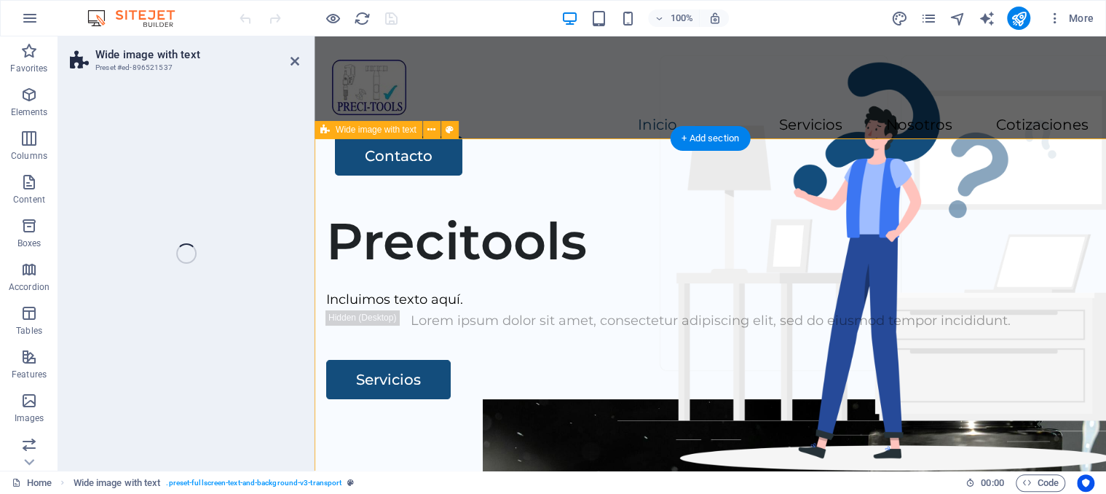
select select "px"
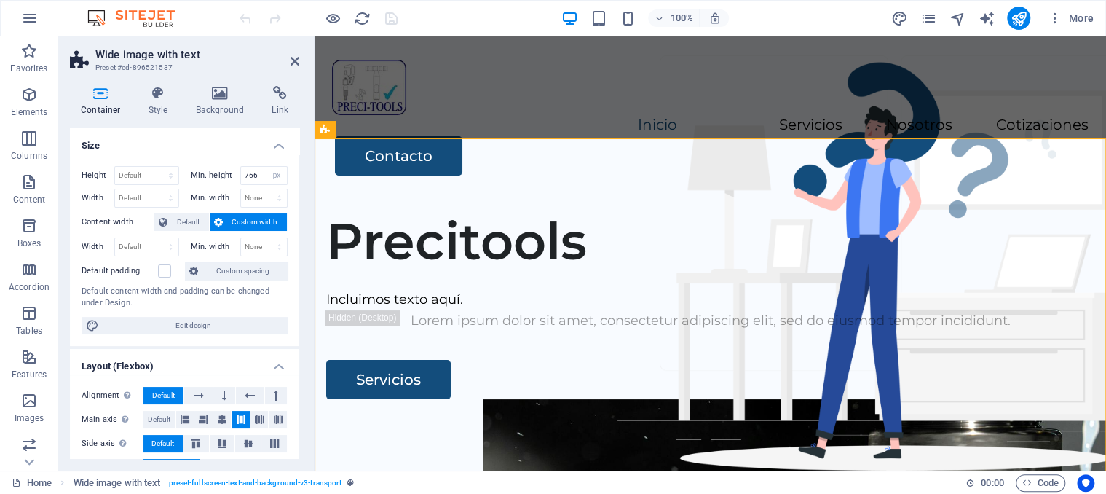
click at [291, 56] on header "Wide image with text Preset #ed-896521537" at bounding box center [184, 55] width 229 height 38
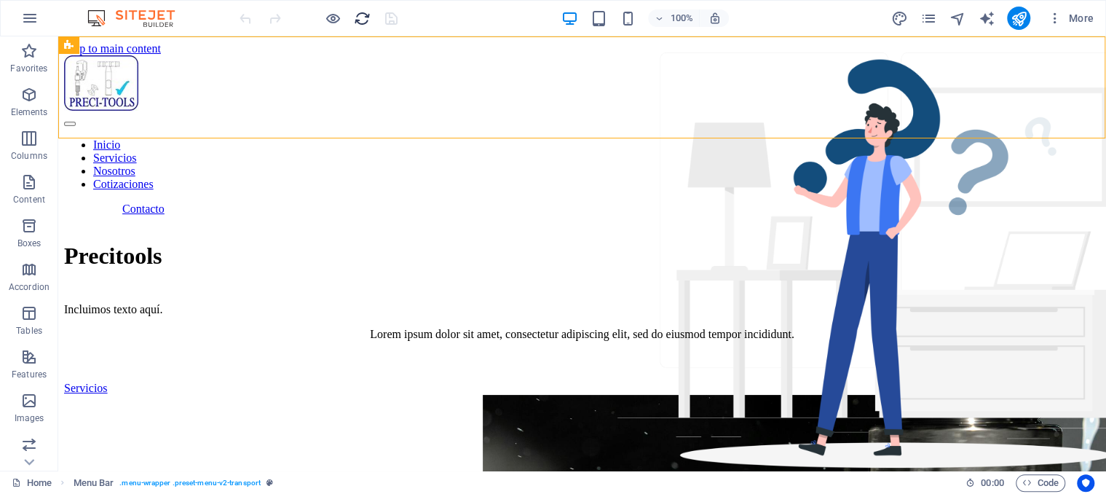
click at [368, 18] on icon "reload" at bounding box center [362, 18] width 17 height 17
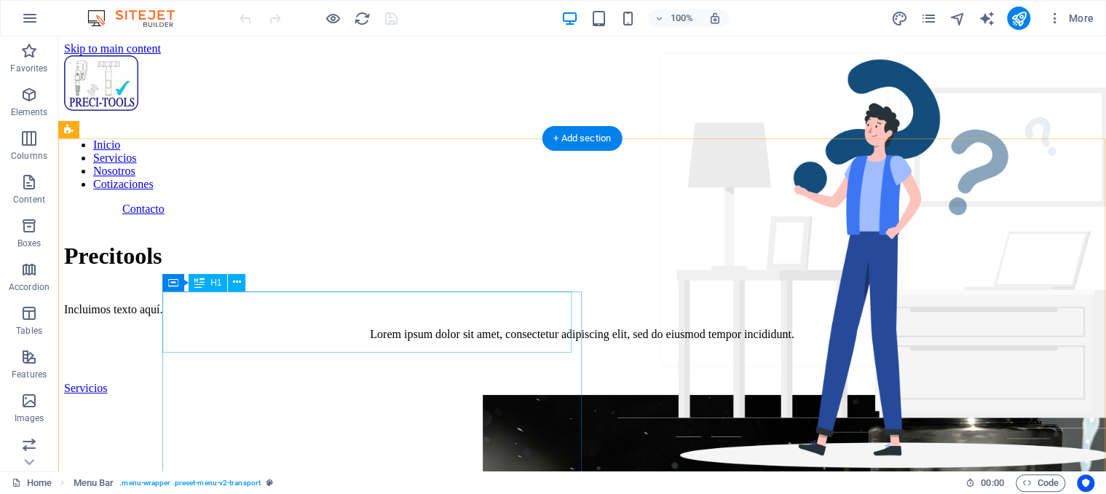
click at [363, 269] on div "Precitools" at bounding box center [582, 255] width 1036 height 27
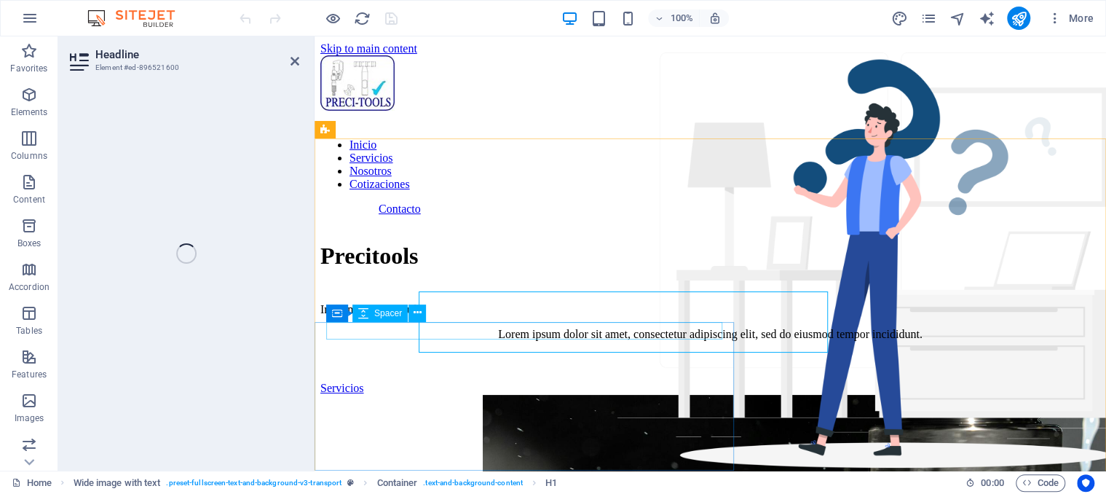
click at [458, 269] on h1 "Precitools" at bounding box center [710, 255] width 780 height 27
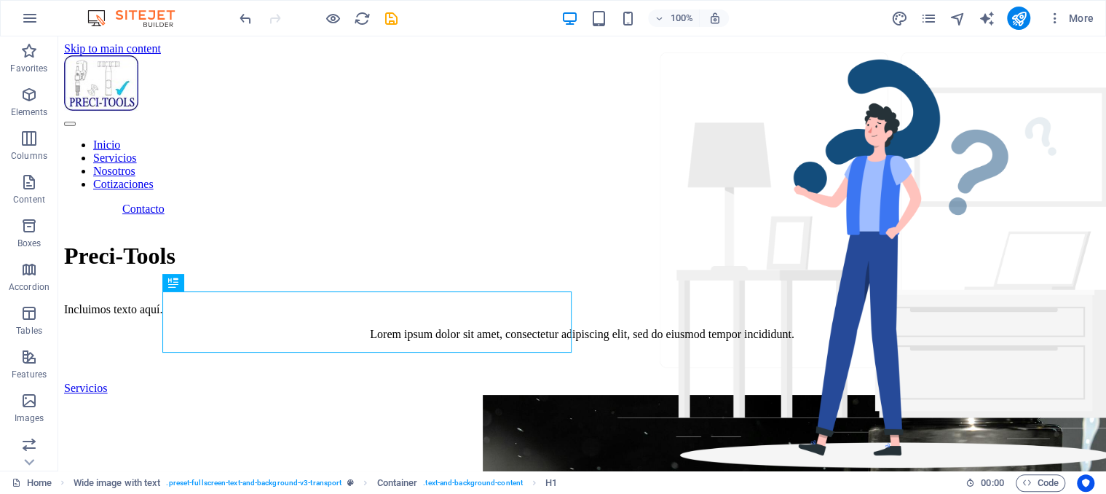
click at [403, 8] on div "100% More" at bounding box center [668, 18] width 863 height 23
click at [396, 14] on icon "save" at bounding box center [391, 18] width 17 height 17
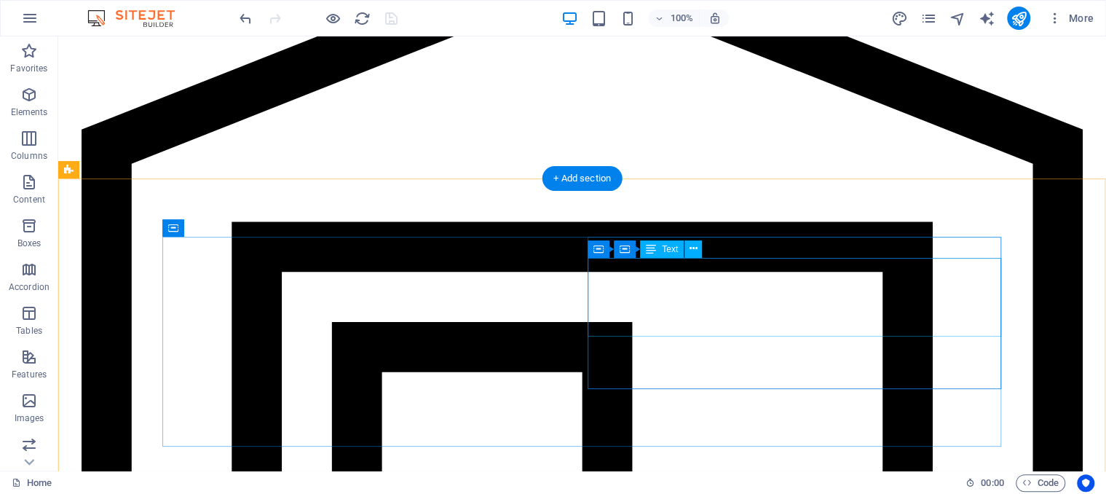
scroll to position [2919, 0]
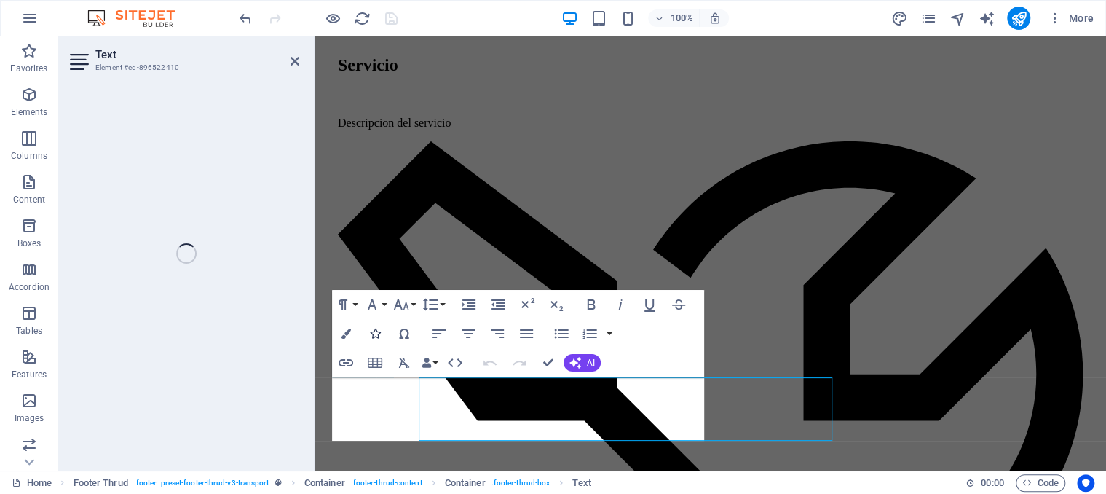
scroll to position [2862, 0]
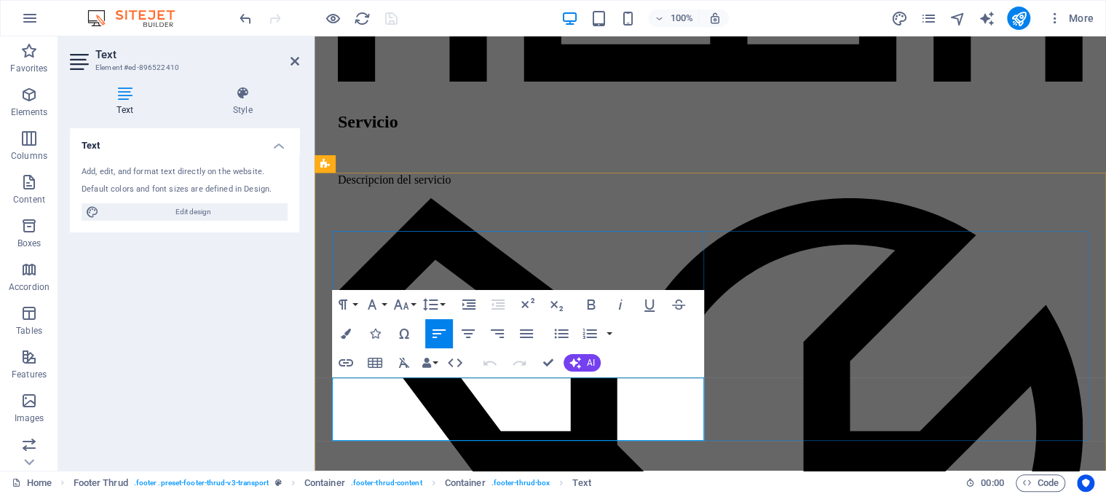
drag, startPoint x: 640, startPoint y: 385, endPoint x: 858, endPoint y: 618, distance: 319.4
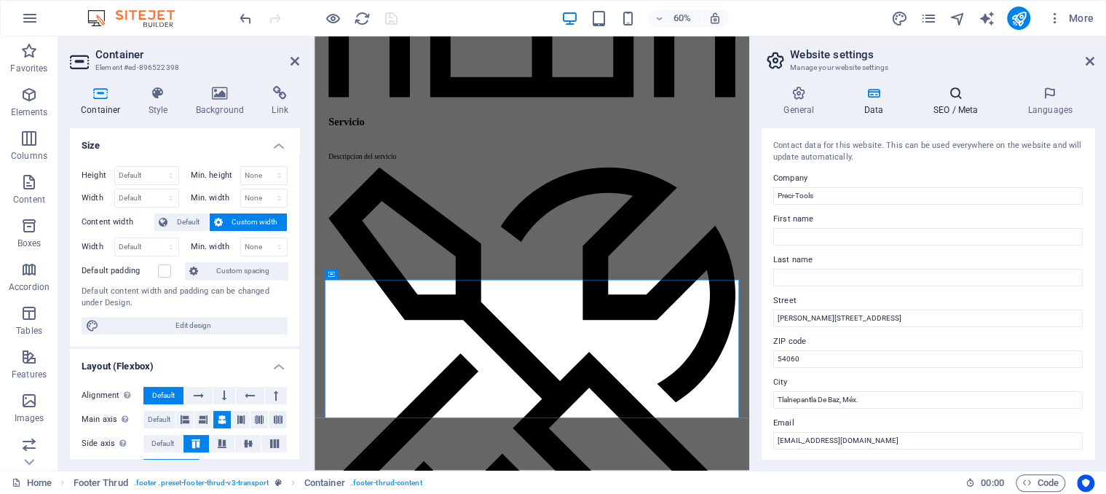
scroll to position [368, 0]
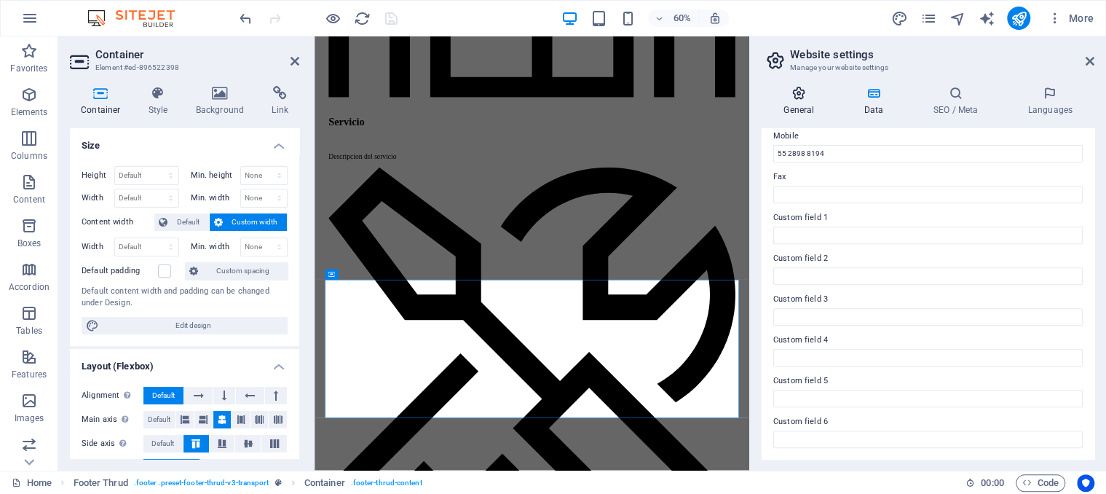
click at [795, 100] on h4 "General" at bounding box center [802, 101] width 80 height 31
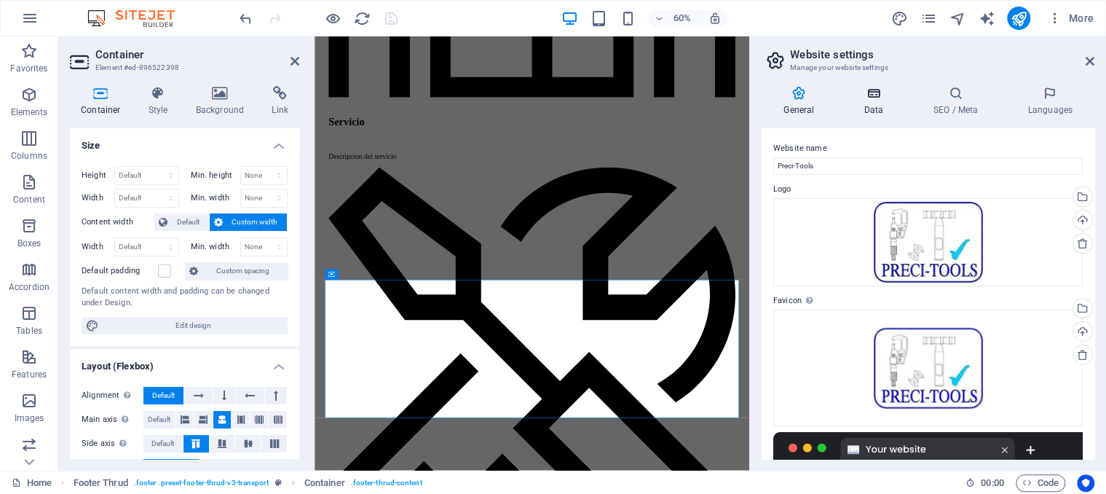
click at [874, 113] on h4 "Data" at bounding box center [876, 101] width 69 height 31
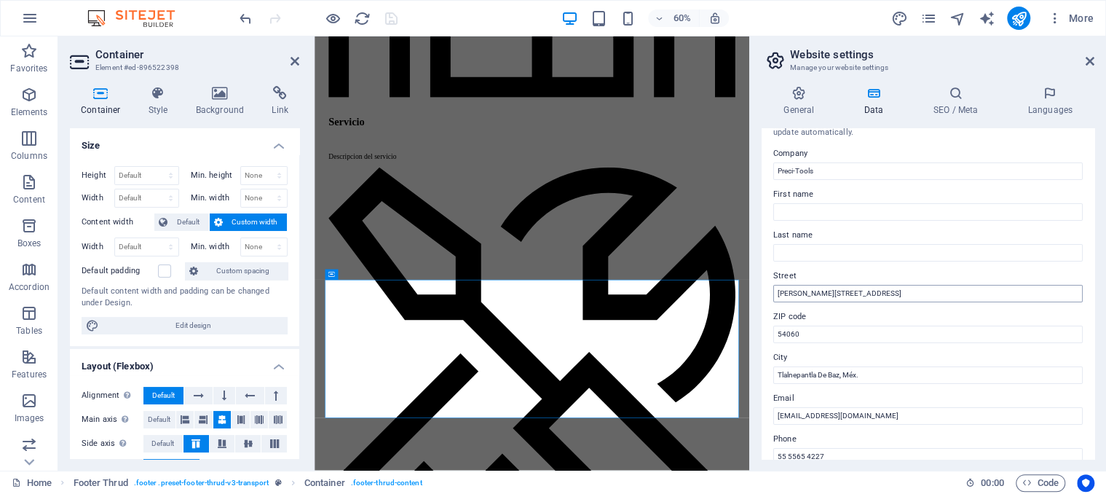
scroll to position [0, 0]
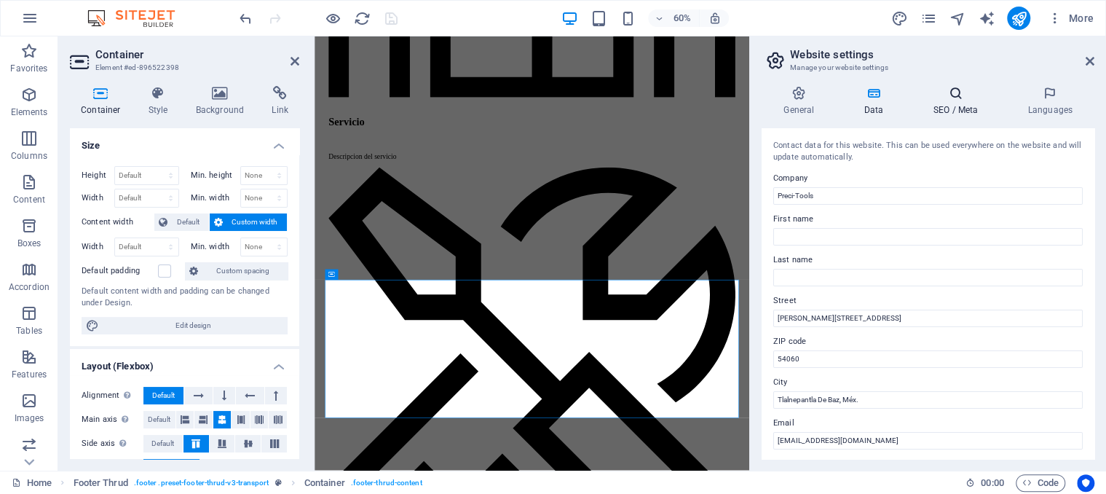
click at [957, 105] on h4 "SEO / Meta" at bounding box center [958, 101] width 95 height 31
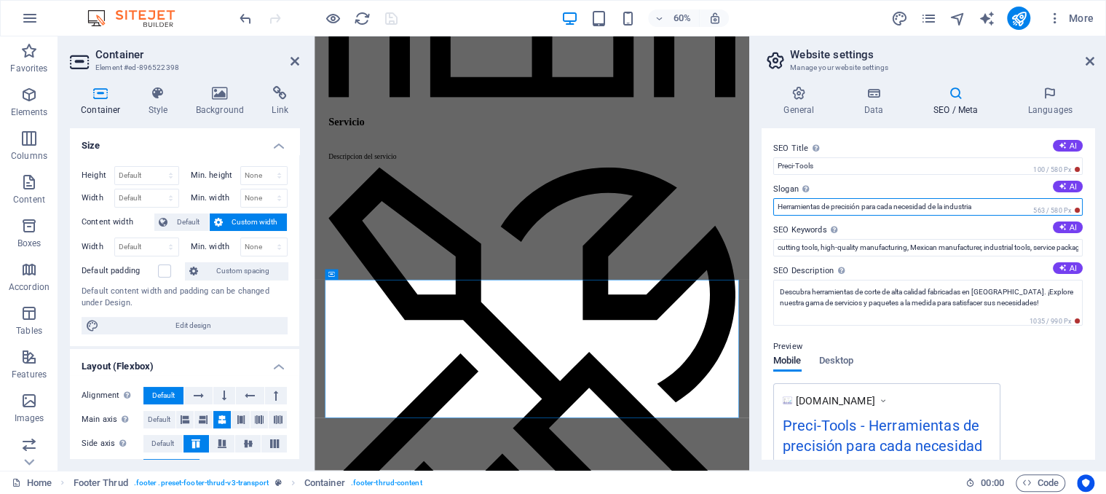
drag, startPoint x: 998, startPoint y: 205, endPoint x: 766, endPoint y: 206, distance: 231.5
click at [773, 206] on input "Herramientas de precisión para cada necesidad de la industria" at bounding box center [927, 206] width 309 height 17
paste input "ALTA TECNOLOGIA EN FABRICACION, AFILADO Y RECONTRUCCION DE HERRAMIENTA DE CORTE…"
type input "ALTA TECNOLOGIA EN FABRICACION, AFILADO Y RECONTRUCCION DE HERRAMIENTA DE CORTE…"
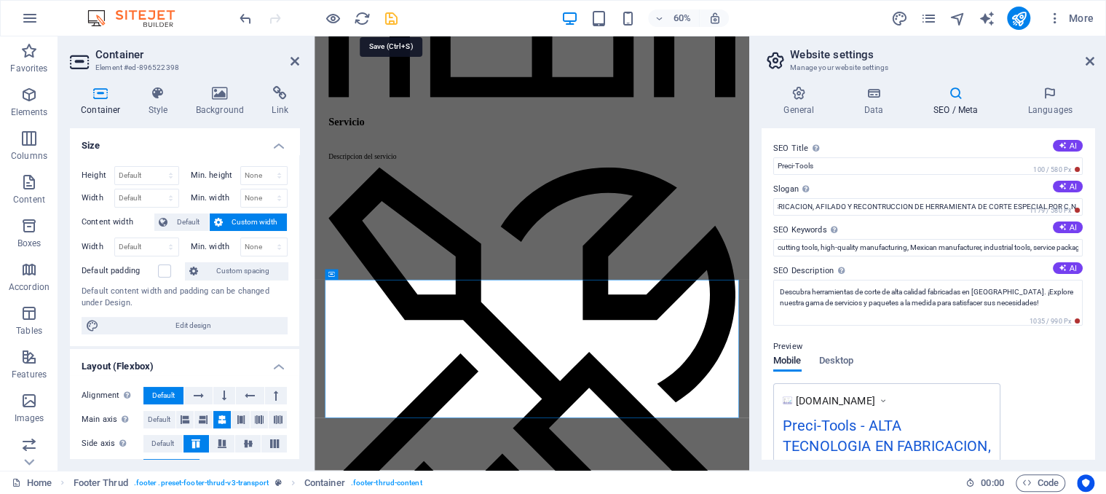
click at [392, 23] on icon "save" at bounding box center [391, 18] width 17 height 17
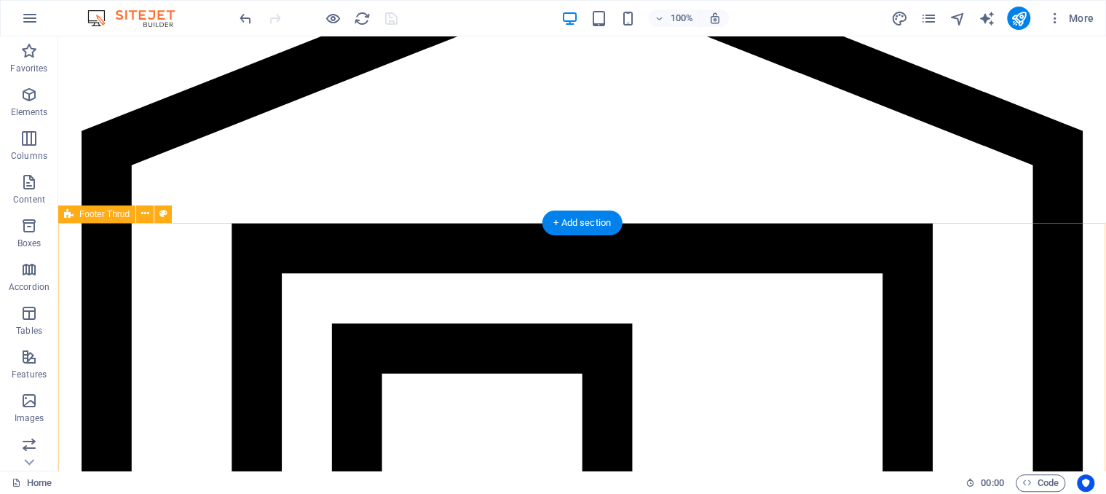
scroll to position [2919, 0]
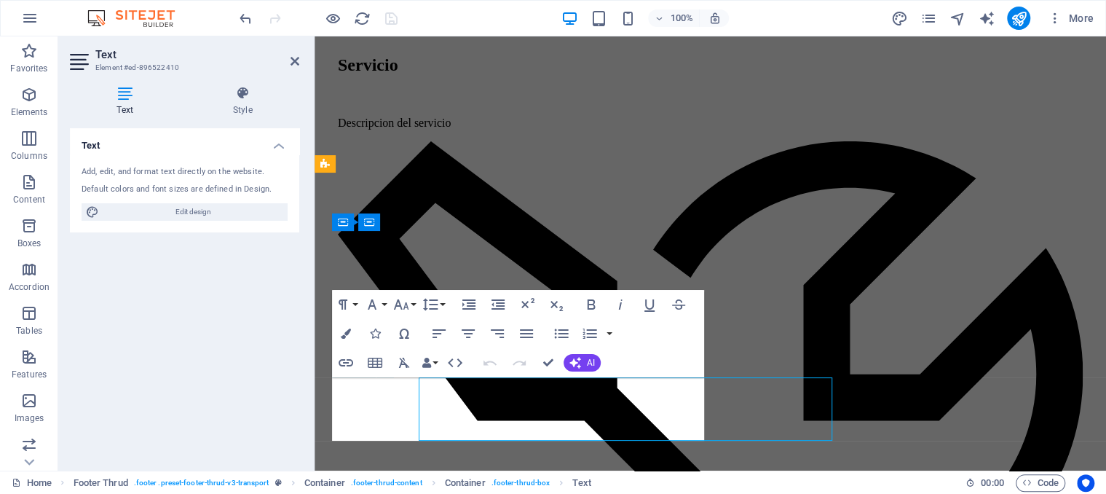
scroll to position [2862, 0]
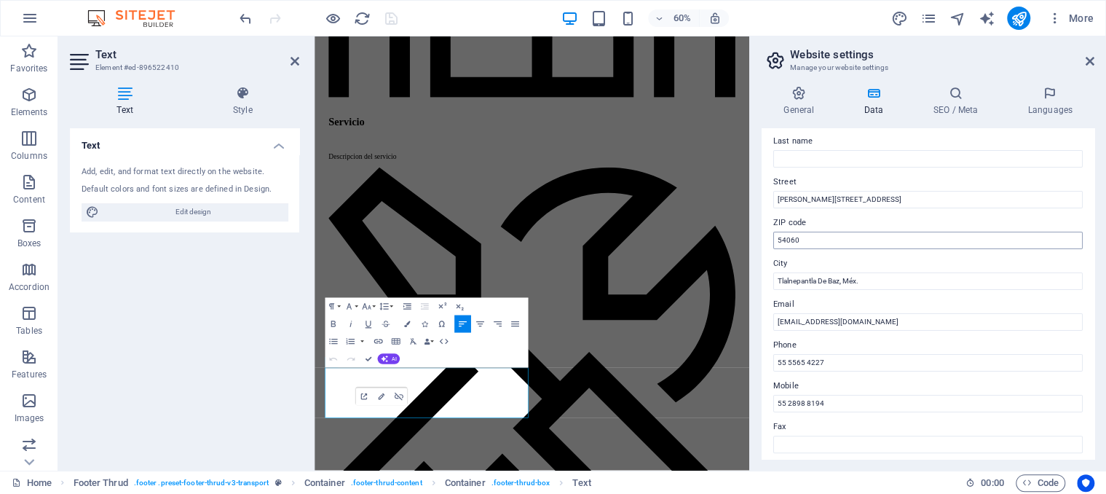
scroll to position [136, 0]
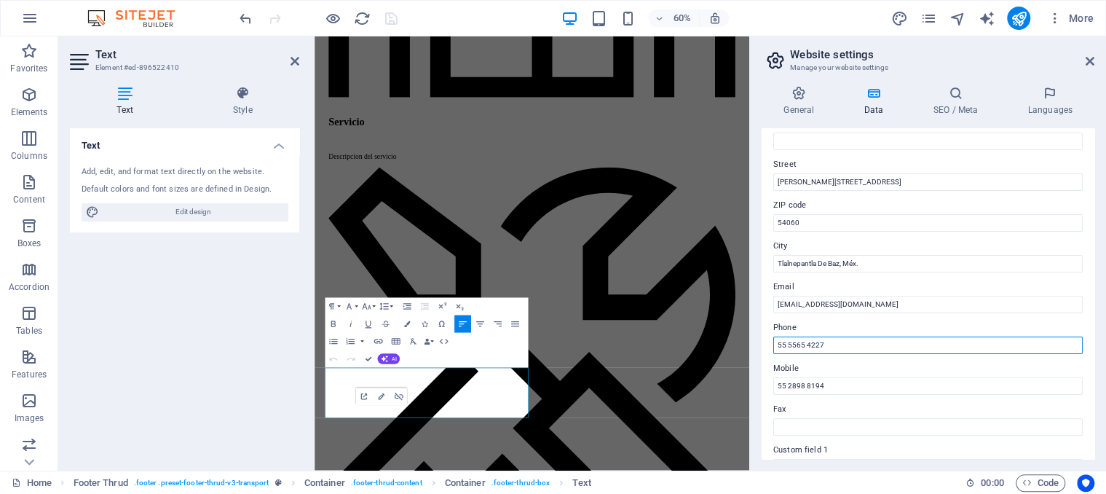
click at [845, 341] on input "55 5565 4227" at bounding box center [927, 344] width 309 height 17
paste input "5553652973"
paste input "5555657922"
paste input "5553652932"
type input "55 5565 4227, 5553652973, 5555657922, 5553652932."
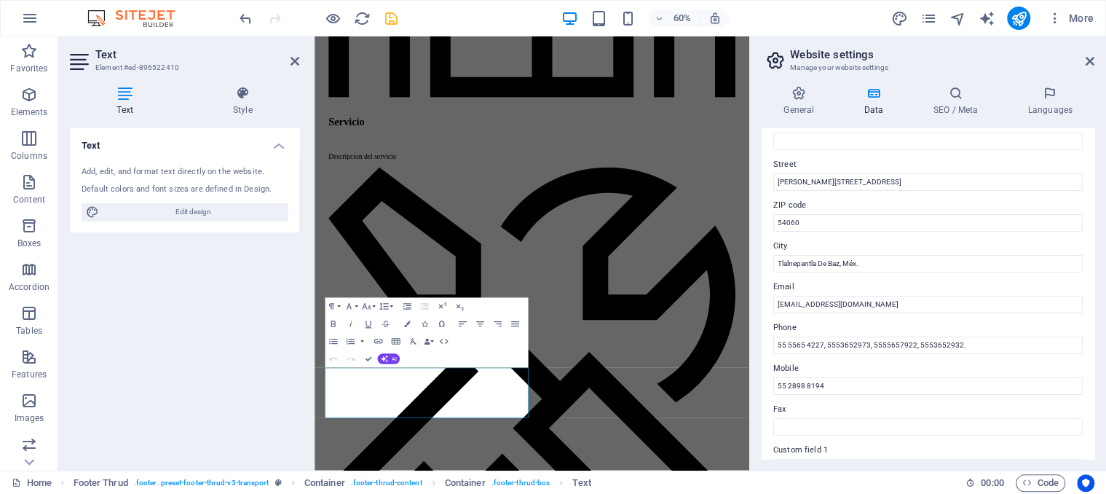
drag, startPoint x: 388, startPoint y: 12, endPoint x: 383, endPoint y: 6, distance: 8.3
click at [388, 12] on icon "save" at bounding box center [391, 18] width 17 height 17
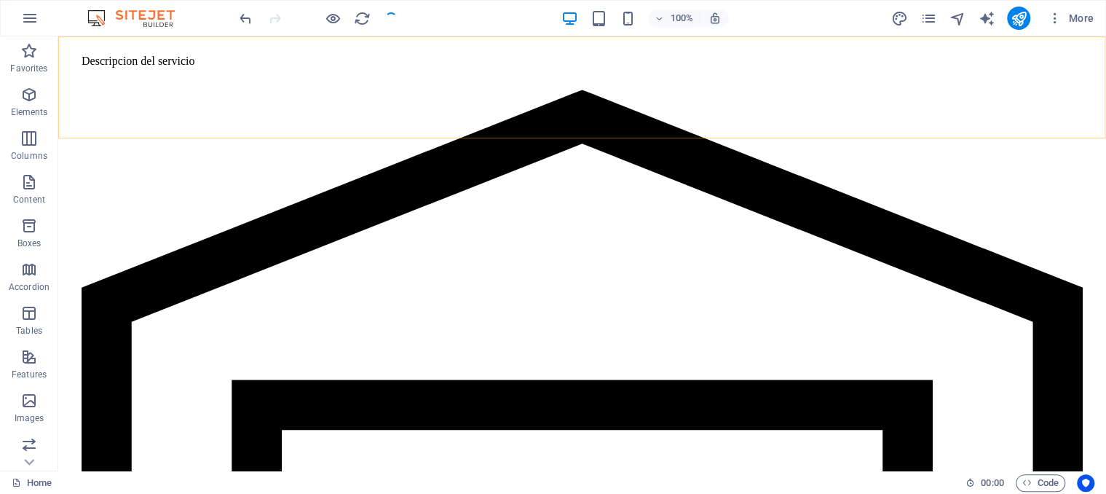
scroll to position [2840, 0]
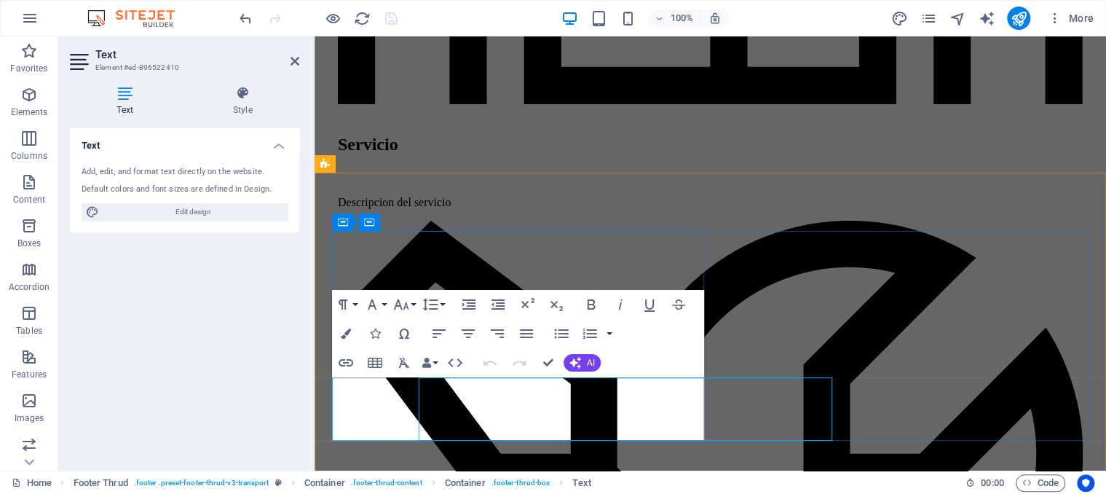
scroll to position [2862, 0]
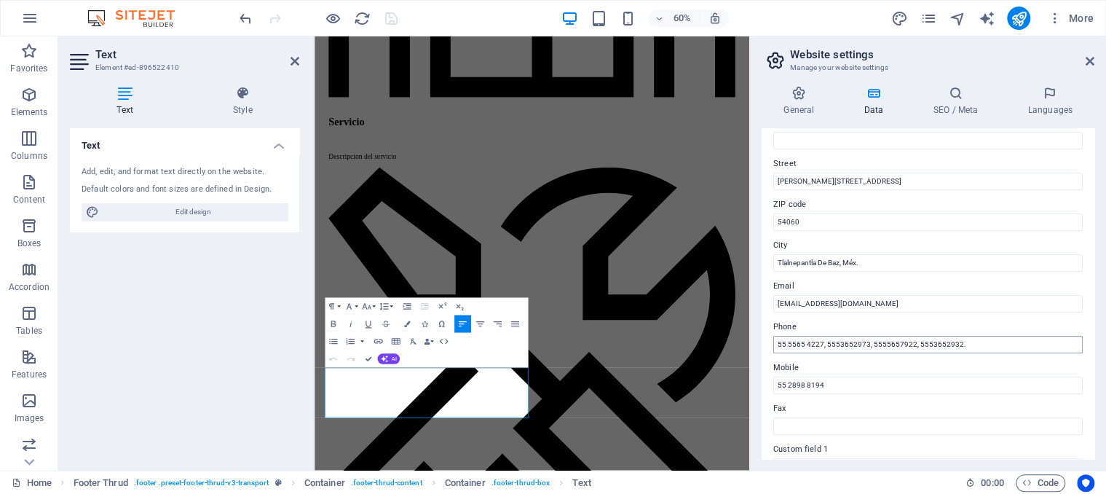
scroll to position [273, 0]
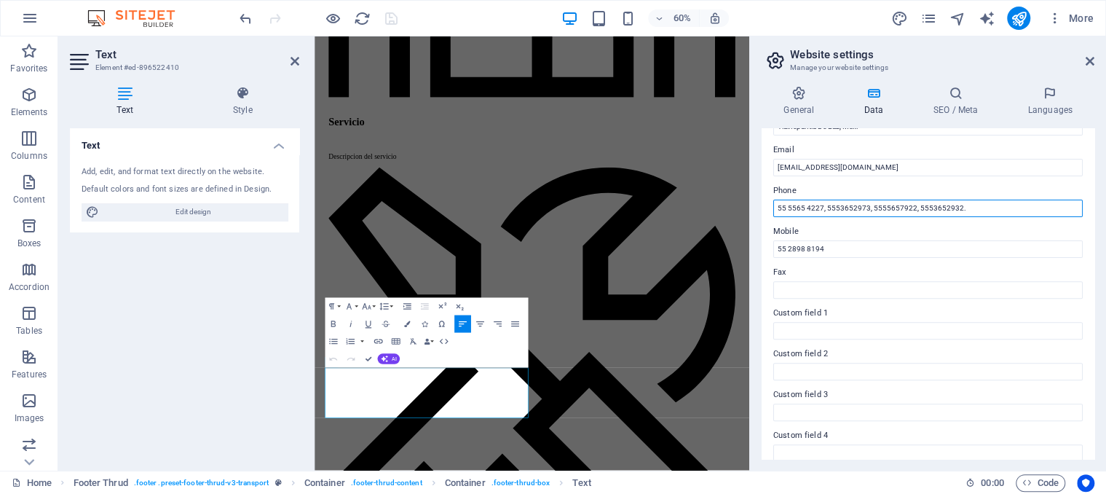
click at [832, 205] on input "55 5565 4227, 5553652973, 5555657922, 5553652932." at bounding box center [927, 208] width 309 height 17
click at [850, 210] on input "55 5565 4227, 55 53652973, 5555657922, 5553652932." at bounding box center [927, 208] width 309 height 17
click at [882, 209] on input "55 5565 4227, 55 5365 2973, 5555657922, 5553652932." at bounding box center [927, 208] width 309 height 17
click at [899, 206] on input "55 5565 4227, 55 5365 2973, 55 55657922, 5553652932." at bounding box center [927, 208] width 309 height 17
click at [928, 208] on input "55 5565 4227, 55 5365 2973, 55 5565 7922, 5553652932." at bounding box center [927, 208] width 309 height 17
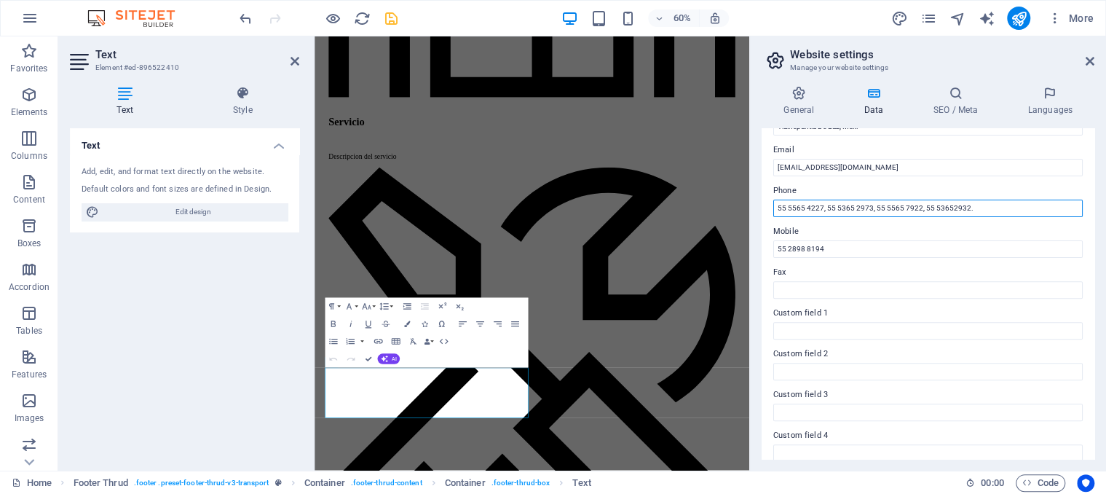
click at [947, 206] on input "55 5565 4227, 55 5365 2973, 55 5565 7922, 55 53652932." at bounding box center [927, 208] width 309 height 17
type input "55 5565 4227, 55 5365 2973, 55 5565 7922, 55 5365 2932."
click at [384, 22] on icon "save" at bounding box center [391, 18] width 17 height 17
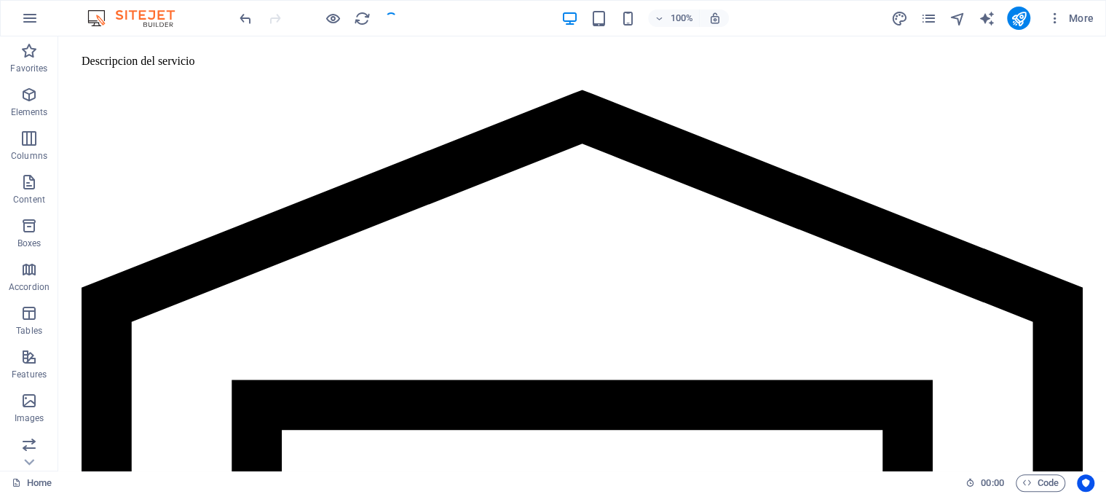
scroll to position [2857, 0]
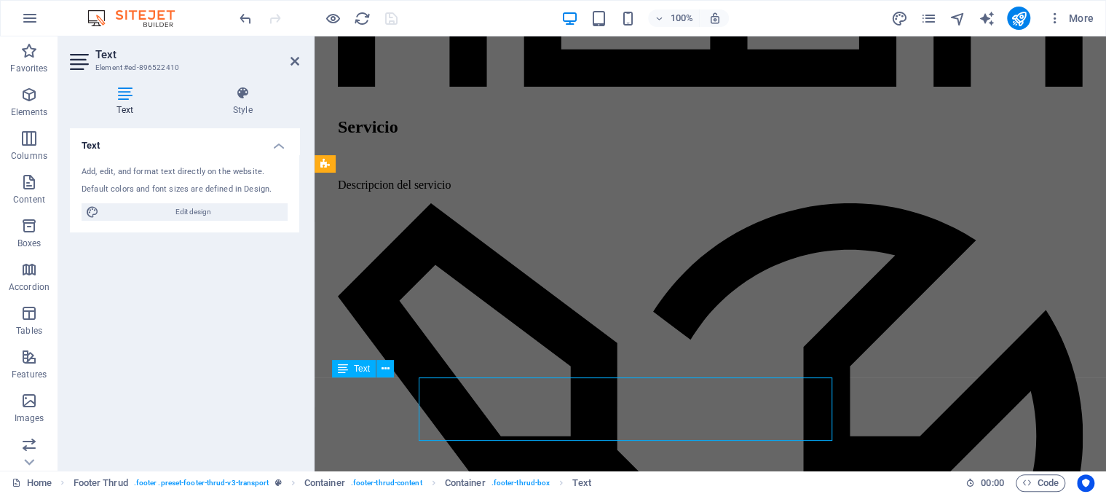
scroll to position [2862, 0]
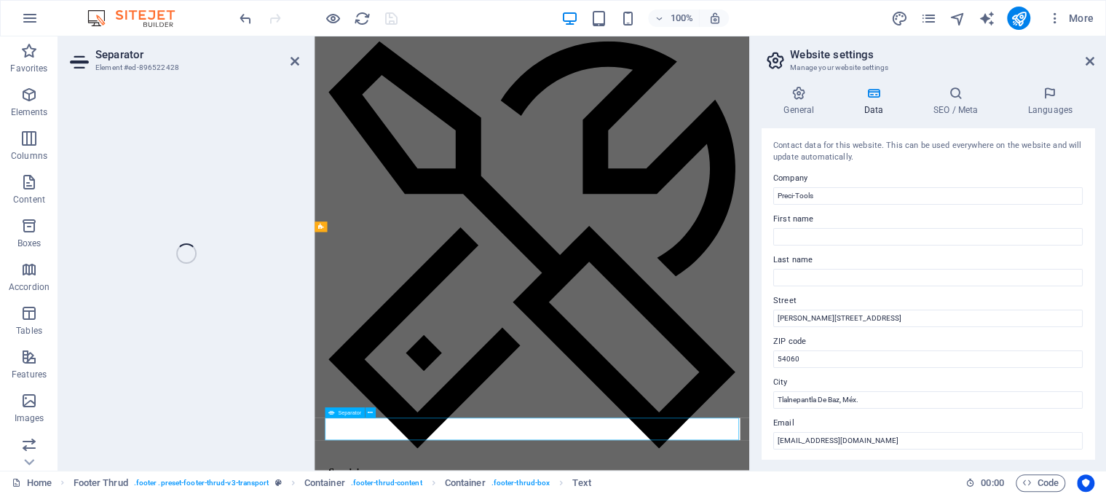
scroll to position [2673, 0]
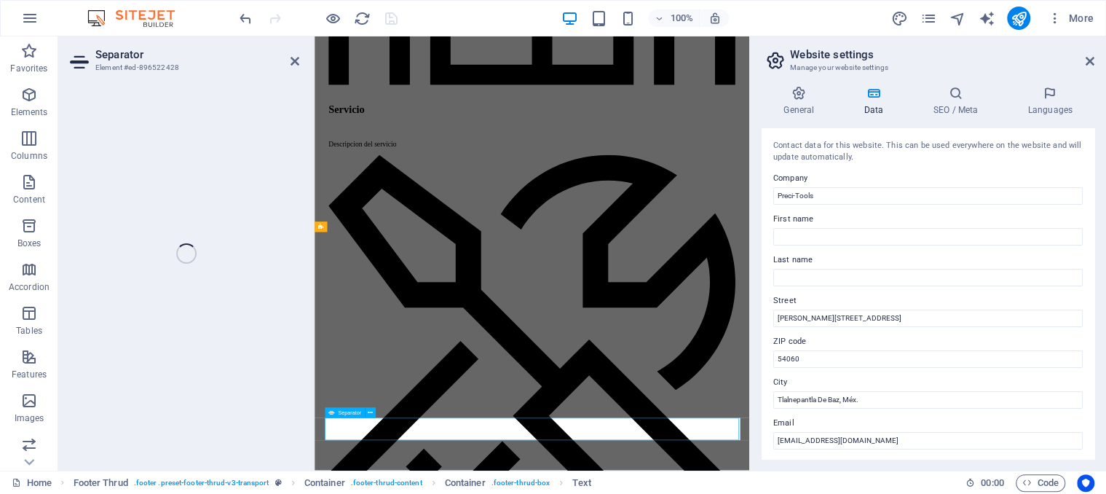
select select "%"
select select "px"
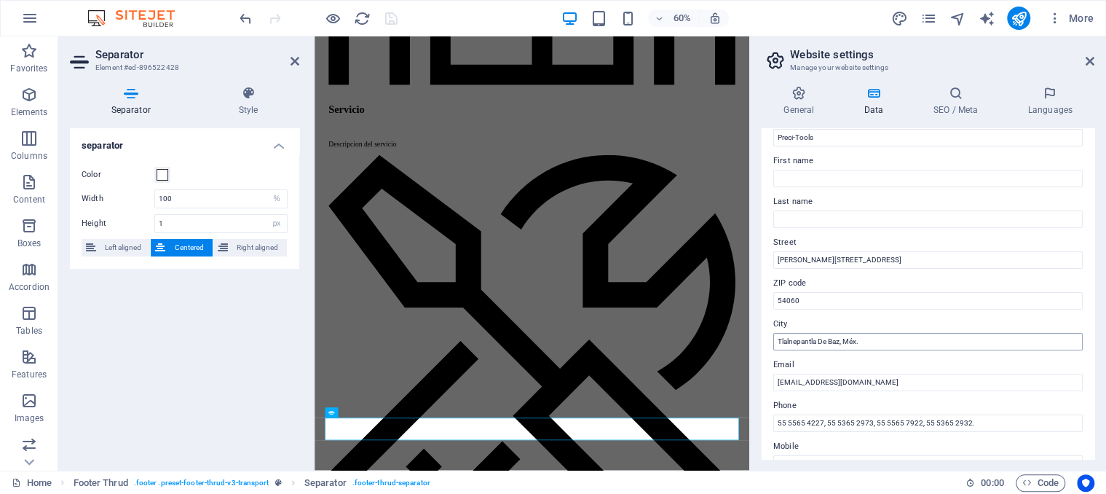
scroll to position [68, 0]
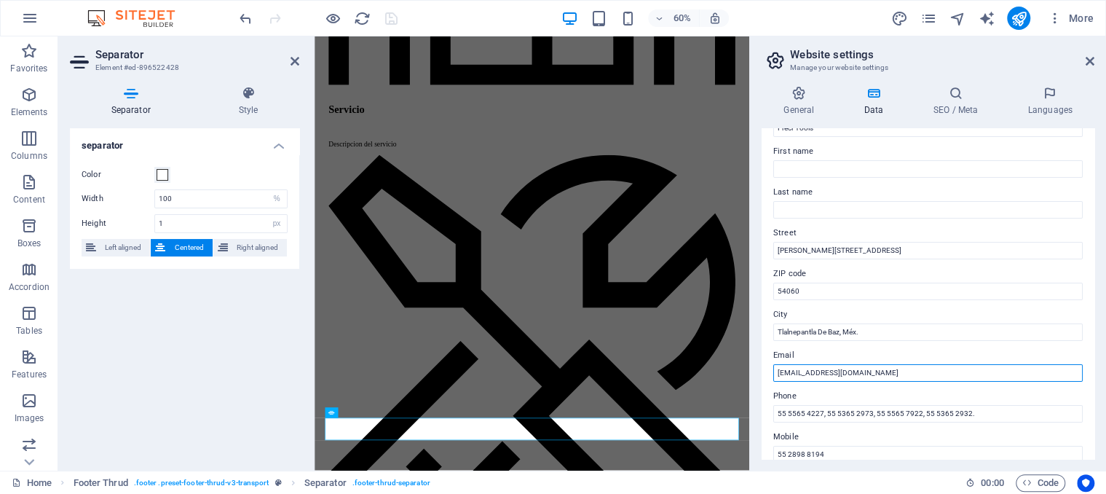
click at [910, 366] on input "[EMAIL_ADDRESS][DOMAIN_NAME]" at bounding box center [927, 372] width 309 height 17
paste input "[EMAIL_ADDRESS][DOMAIN_NAME]"
type input "admon1@precitools.mx, admon2@precitools.mx, admon3@precitools.mx, direccion@pre…"
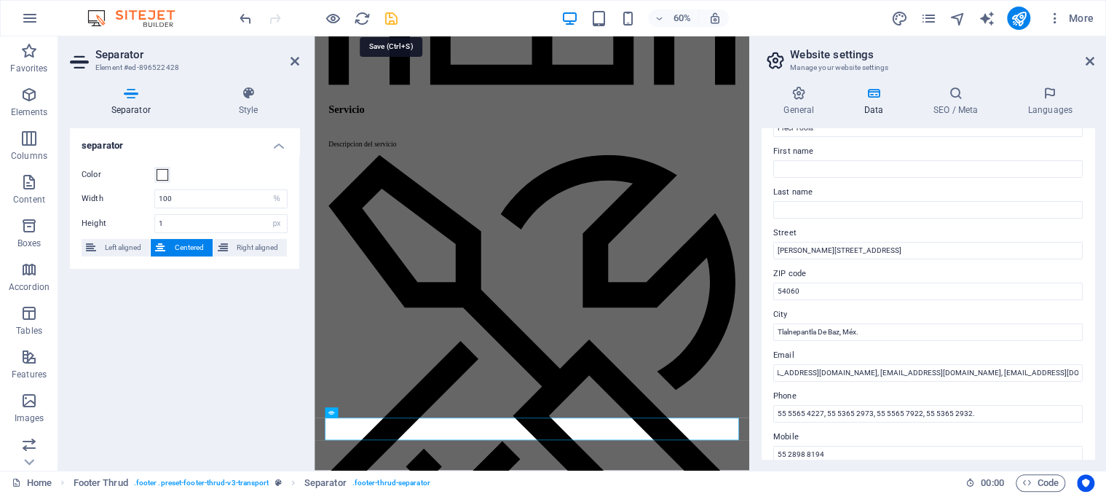
click at [389, 19] on icon "save" at bounding box center [391, 18] width 17 height 17
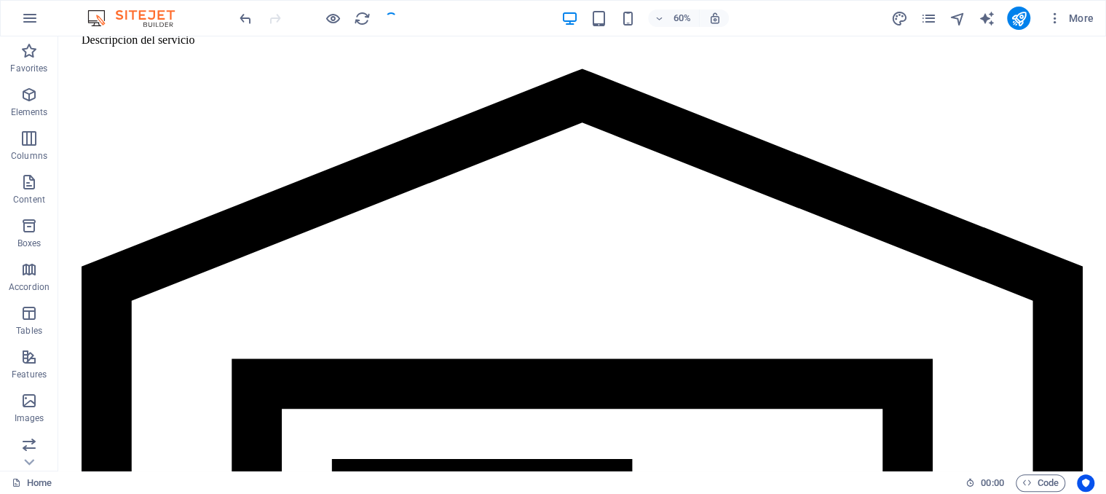
scroll to position [2878, 0]
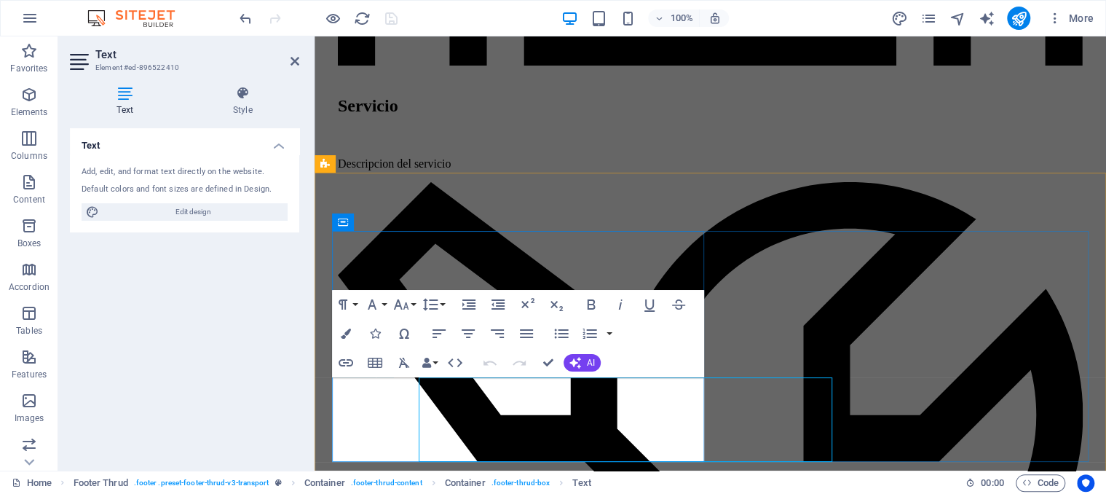
scroll to position [2862, 0]
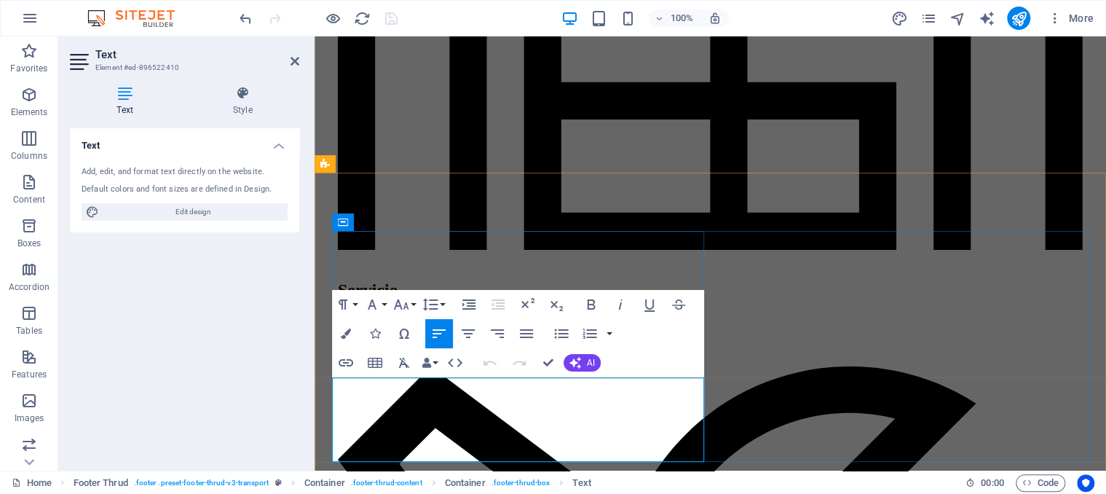
select select "%"
select select "px"
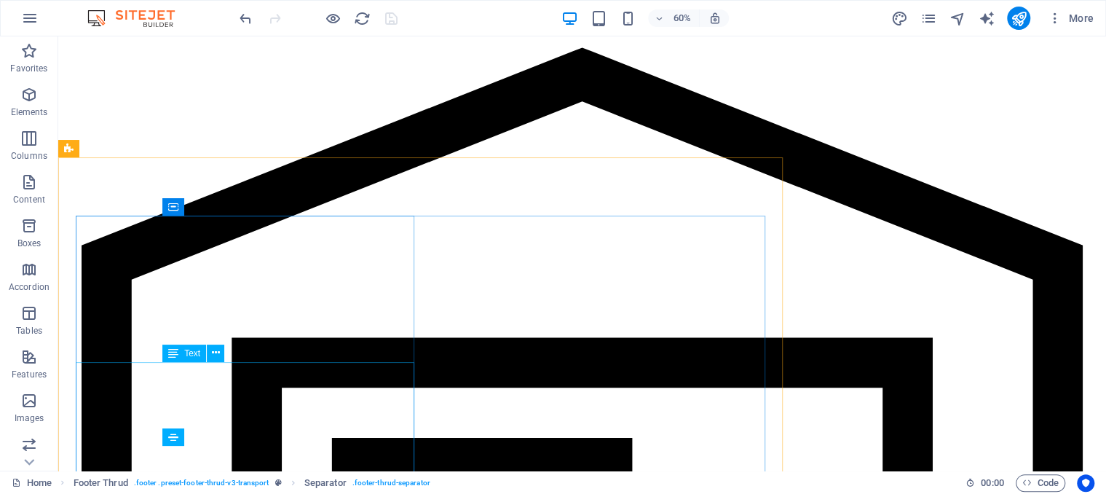
scroll to position [2878, 0]
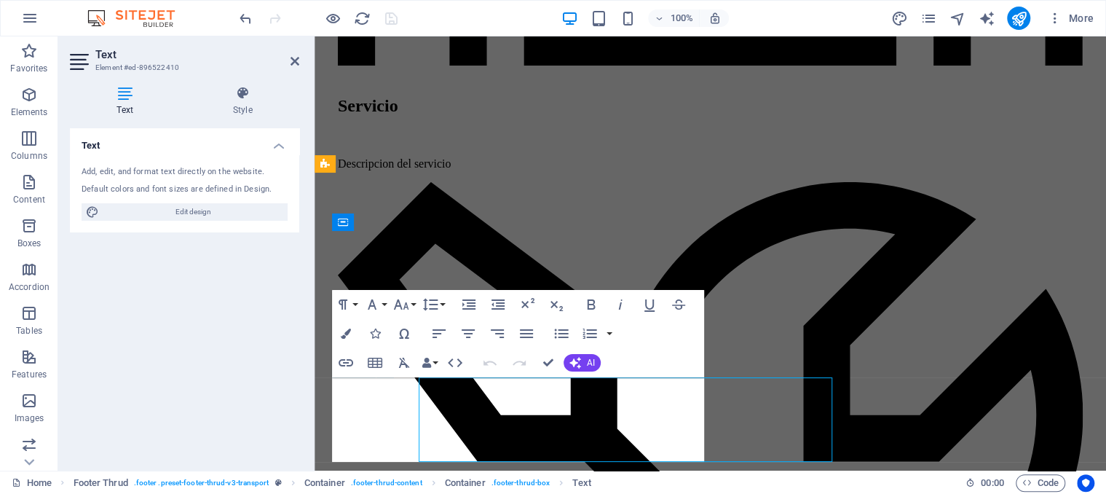
scroll to position [2862, 0]
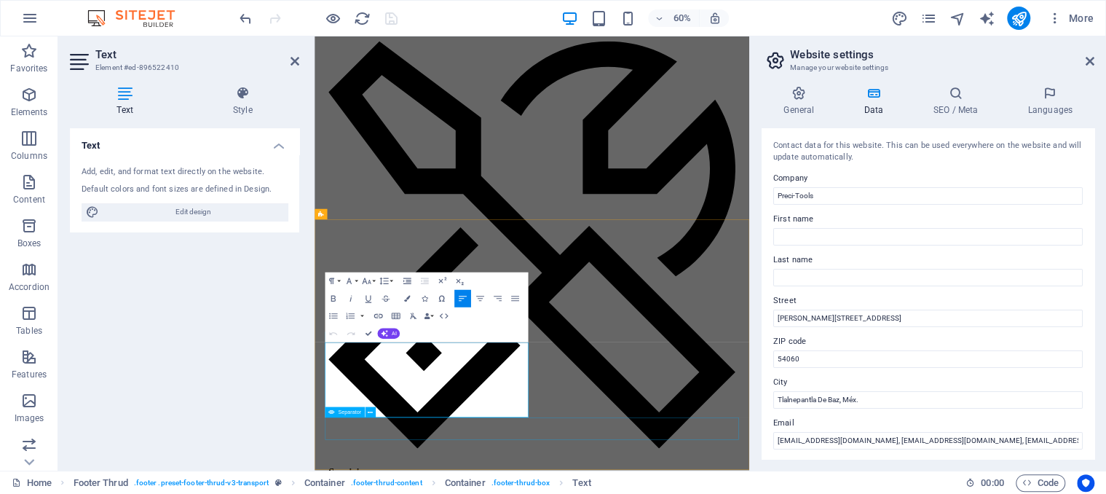
scroll to position [2694, 0]
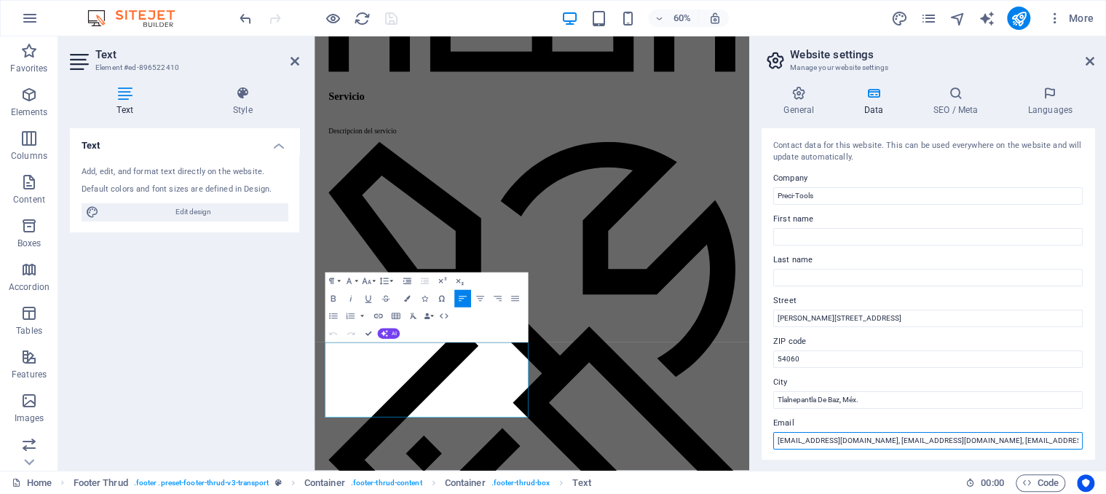
click at [858, 438] on input "admon1@precitools.mx, admon2@precitools.mx, admon3@precitools.mx, direccion@pre…" at bounding box center [927, 440] width 309 height 17
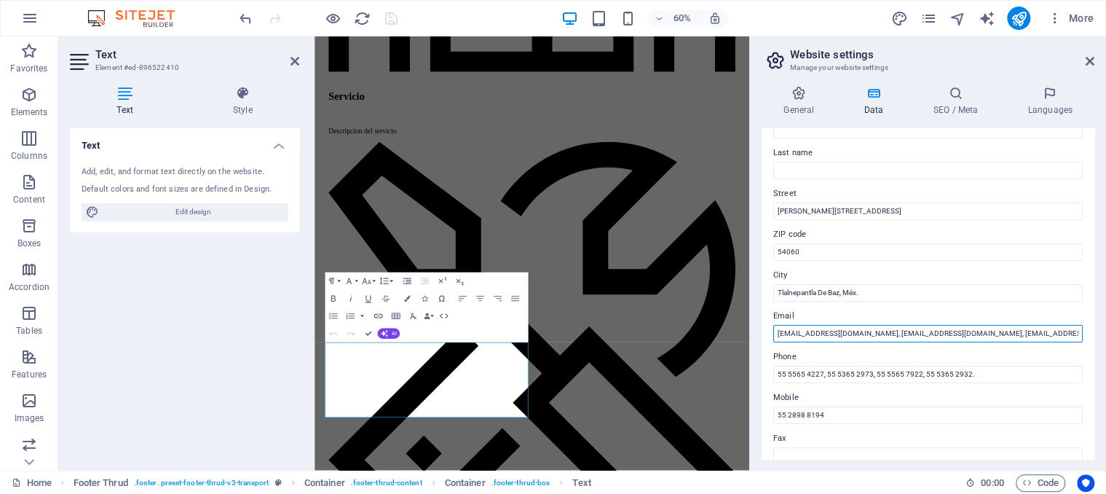
scroll to position [205, 0]
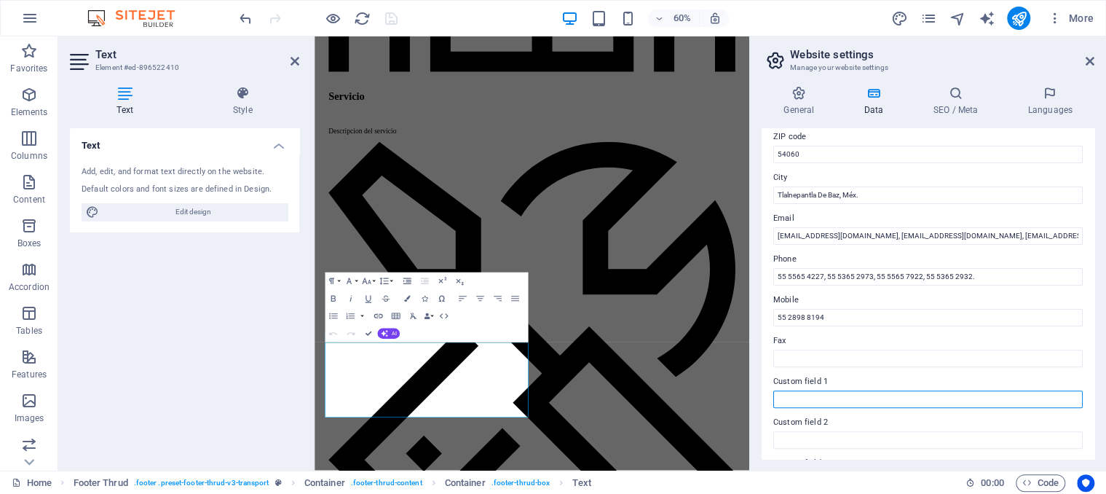
click at [881, 395] on input "Custom field 1" at bounding box center [927, 398] width 309 height 17
paste input "[EMAIL_ADDRESS][DOMAIN_NAME]"
type input "[EMAIL_ADDRESS][DOMAIN_NAME]"
click at [392, 18] on icon "save" at bounding box center [391, 18] width 17 height 17
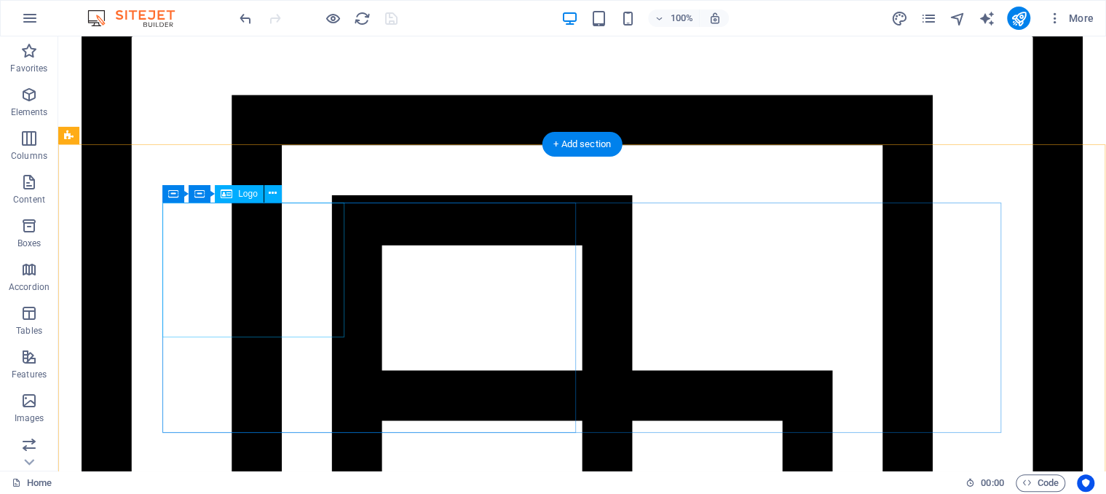
scroll to position [2940, 0]
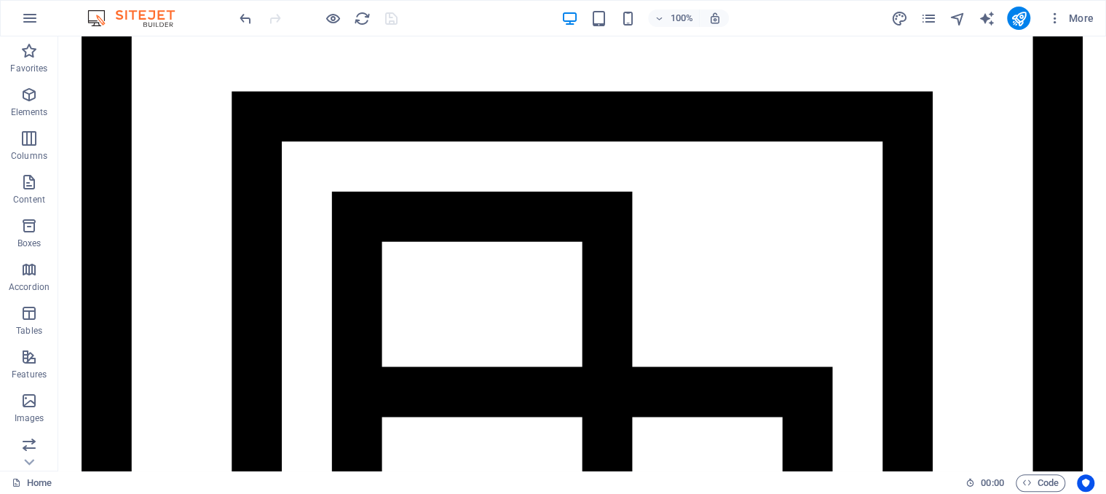
click at [398, 16] on div at bounding box center [318, 18] width 163 height 23
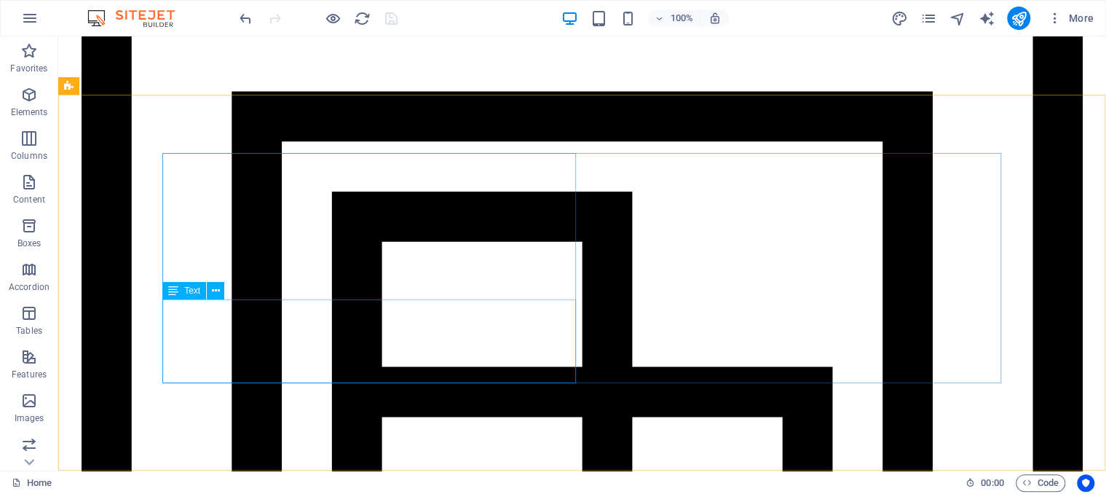
click at [190, 293] on span "Text" at bounding box center [192, 290] width 16 height 9
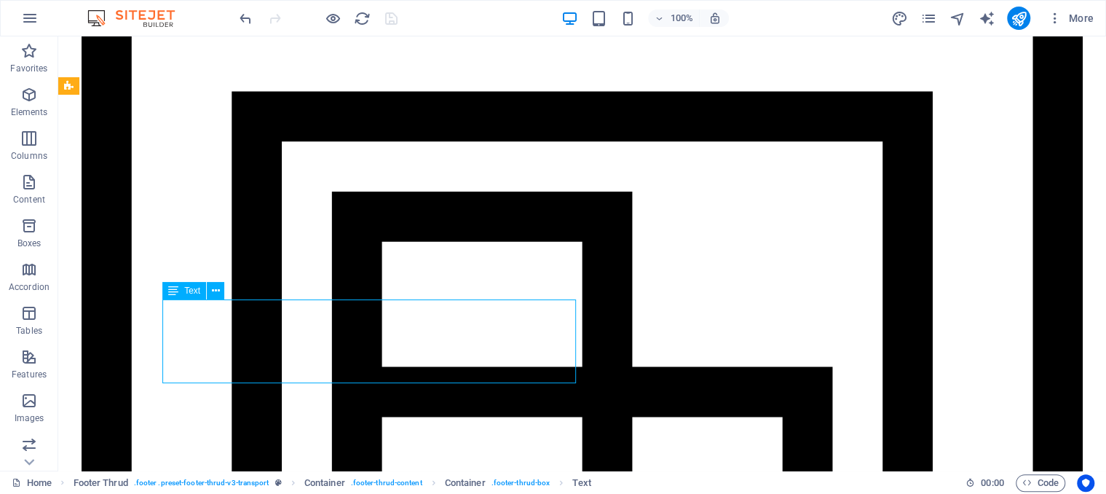
click at [192, 286] on span "Text" at bounding box center [192, 290] width 16 height 9
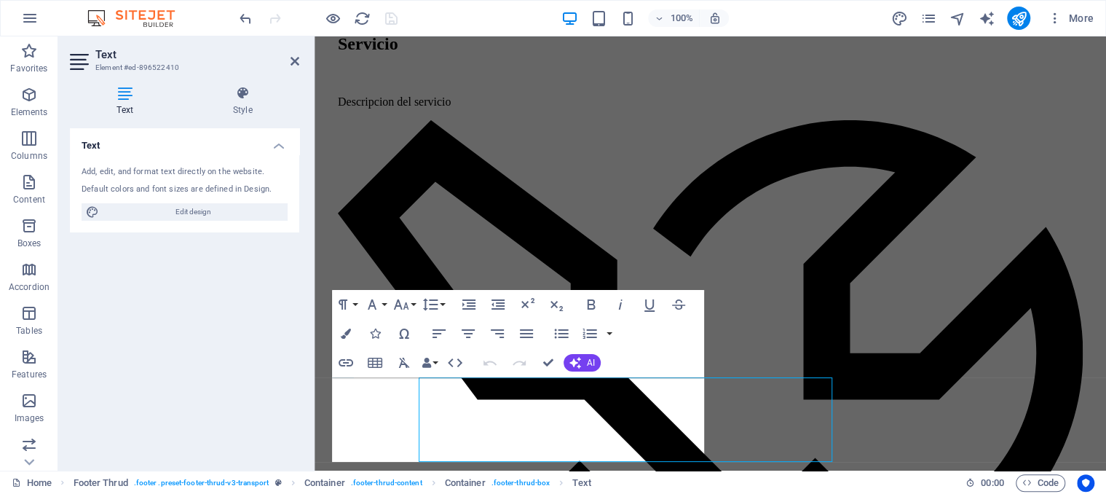
scroll to position [2862, 0]
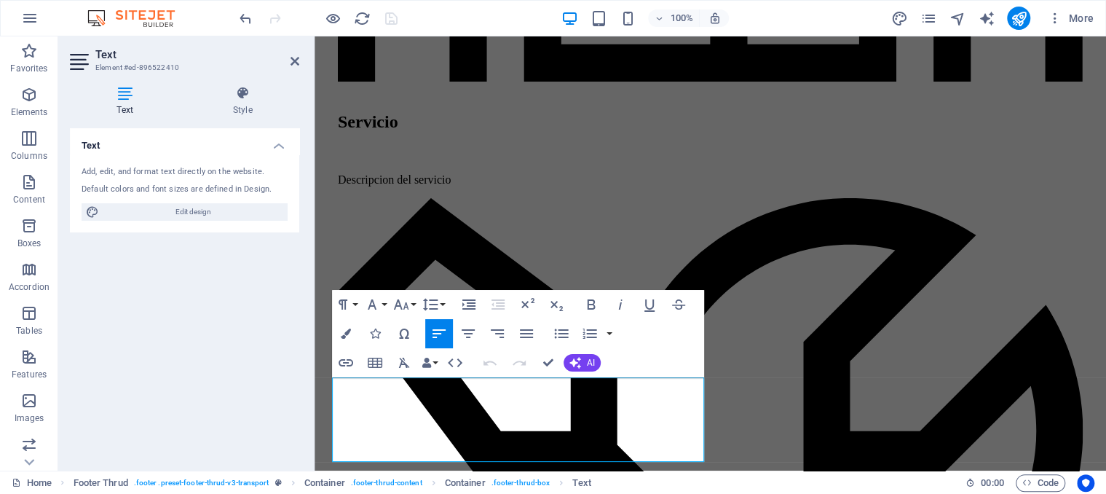
click at [202, 221] on div "Add, edit, and format text directly on the website. Default colors and font siz…" at bounding box center [184, 193] width 229 height 78
click at [203, 215] on span "Edit design" at bounding box center [193, 211] width 180 height 17
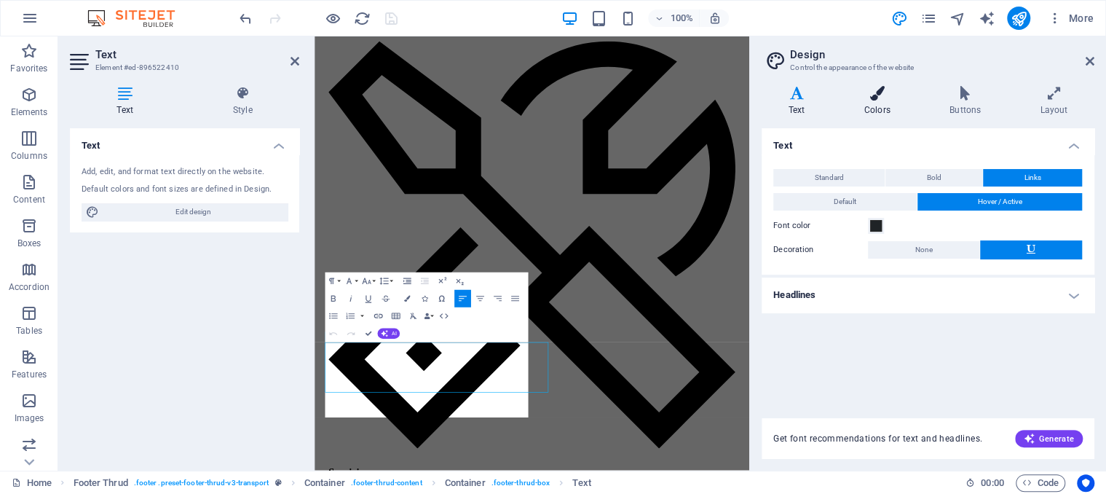
click at [885, 104] on h4 "Colors" at bounding box center [879, 101] width 85 height 31
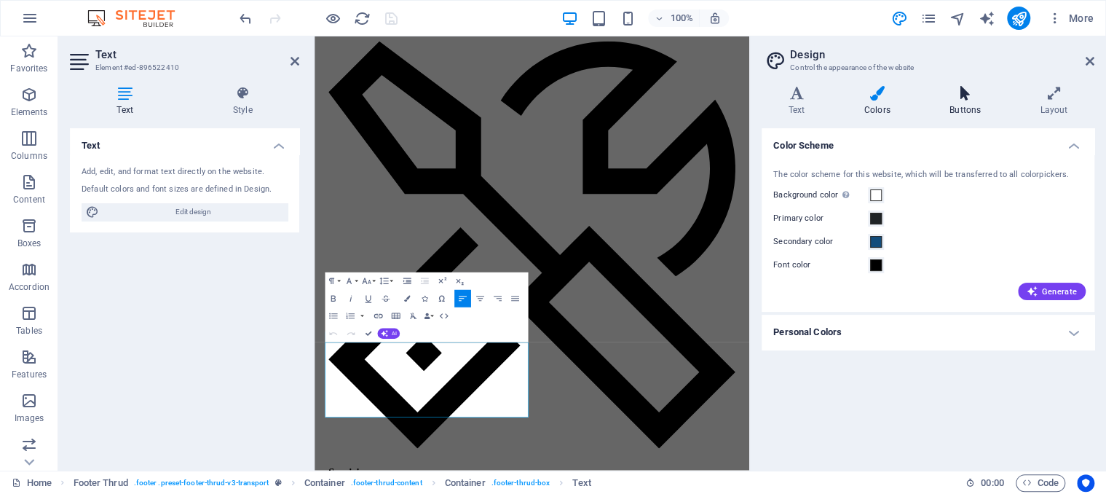
scroll to position [2694, 0]
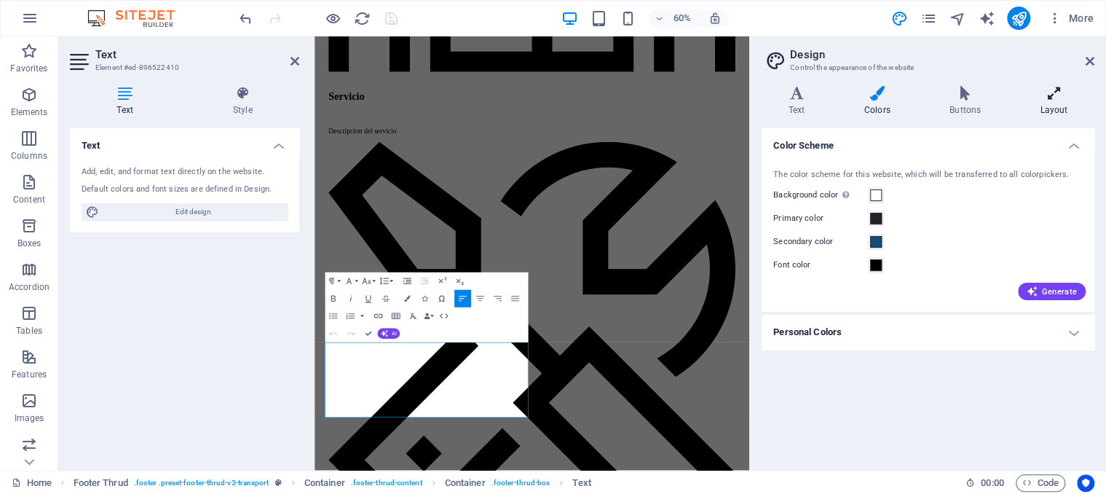
click at [963, 98] on icon at bounding box center [965, 93] width 84 height 15
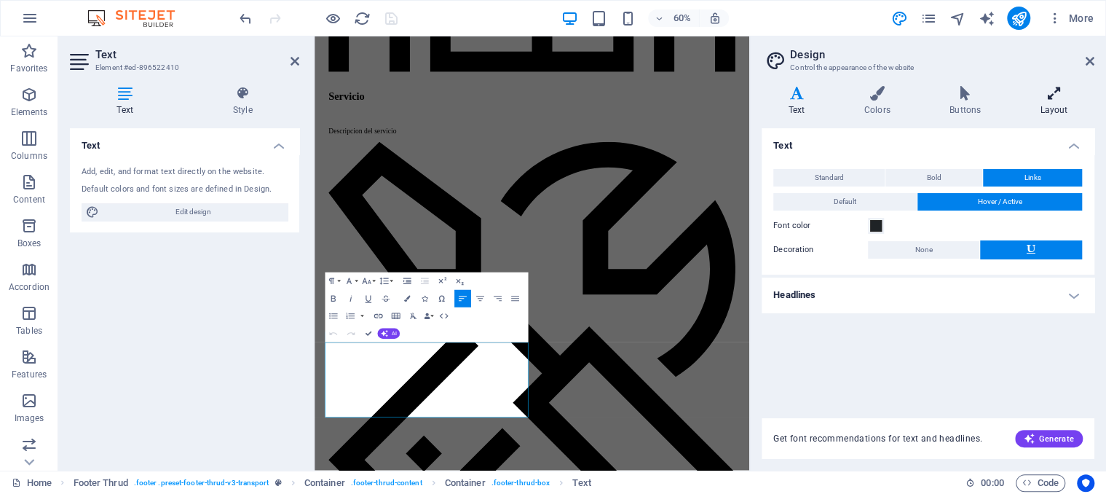
click at [1071, 95] on icon at bounding box center [1054, 93] width 81 height 15
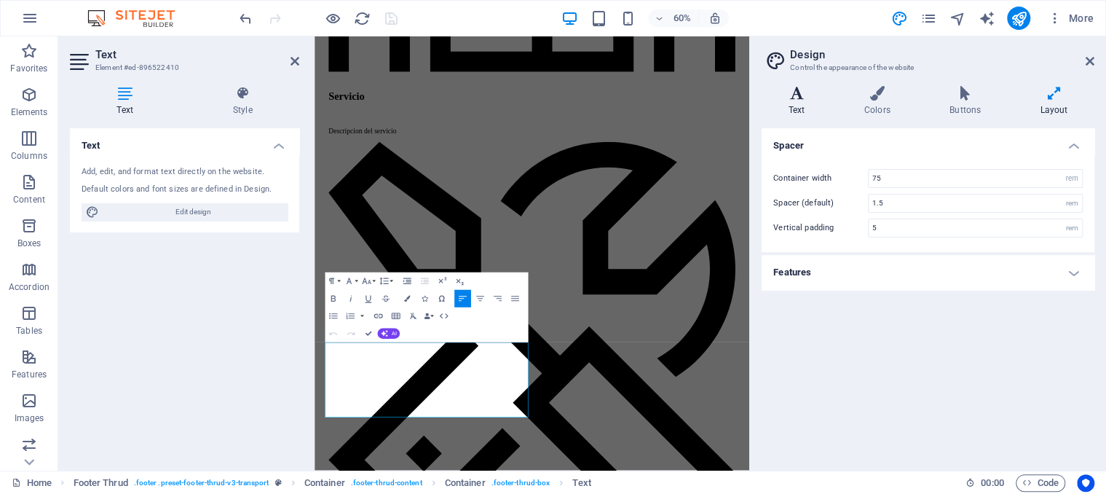
click at [823, 93] on icon at bounding box center [797, 93] width 70 height 15
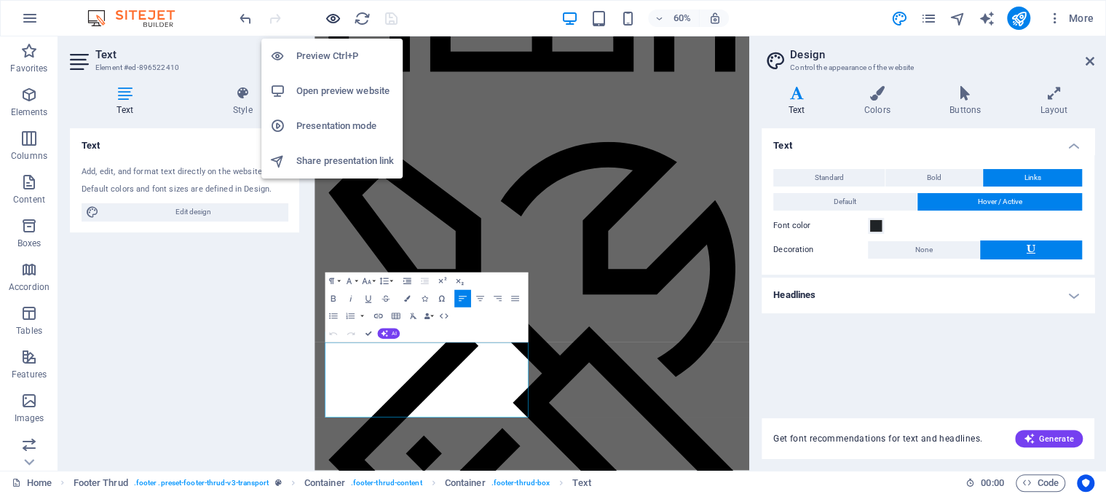
click at [337, 25] on icon "button" at bounding box center [333, 18] width 17 height 17
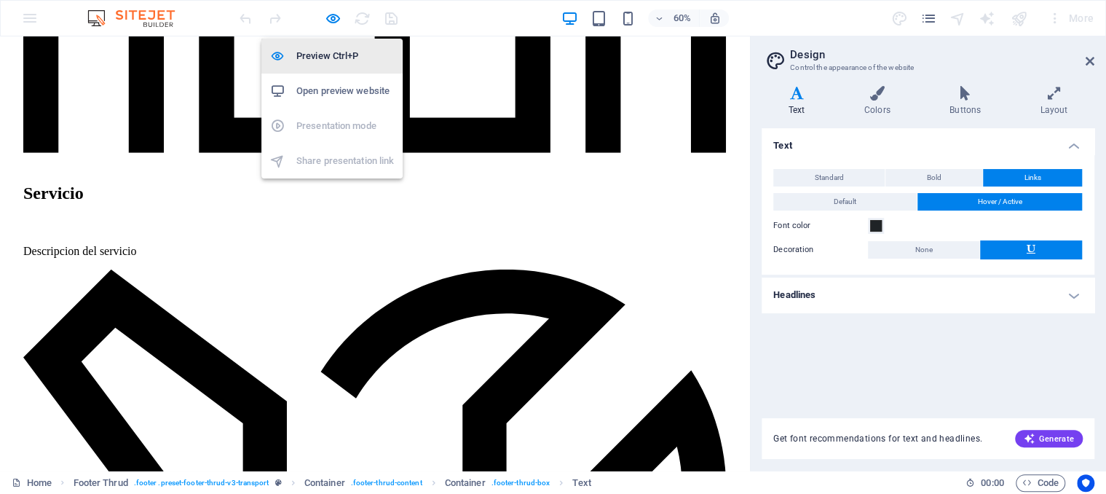
scroll to position [2878, 0]
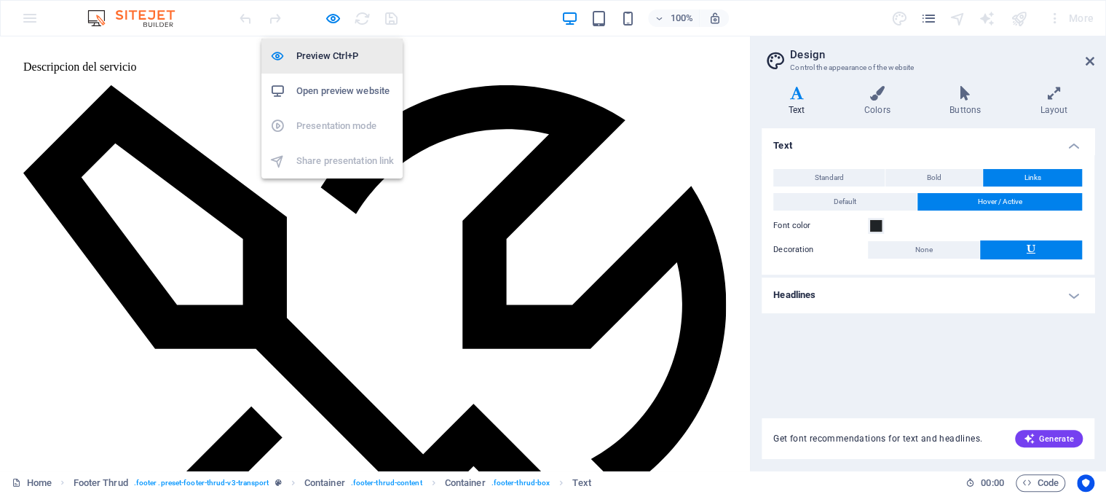
click at [347, 58] on h6 "Preview Ctrl+P" at bounding box center [345, 55] width 98 height 17
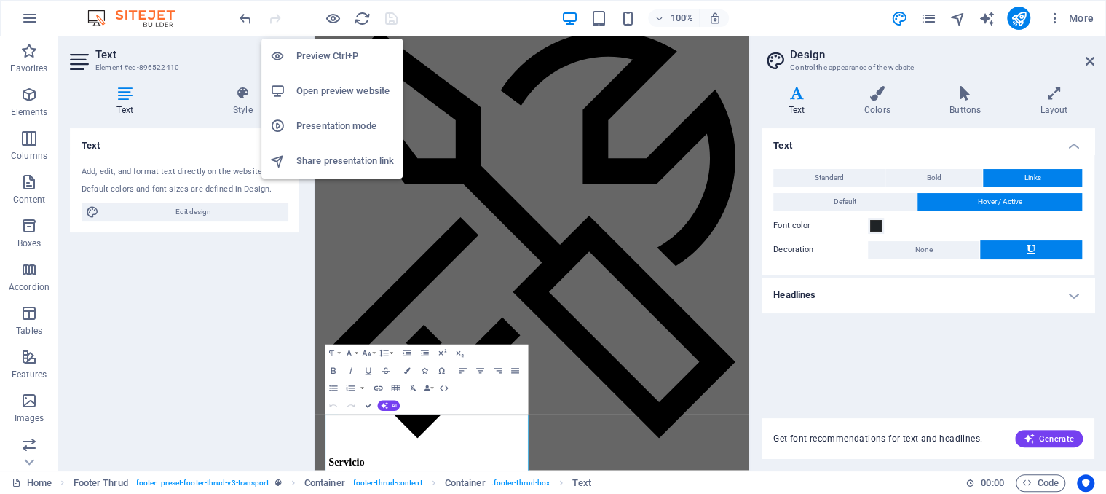
scroll to position [2574, 0]
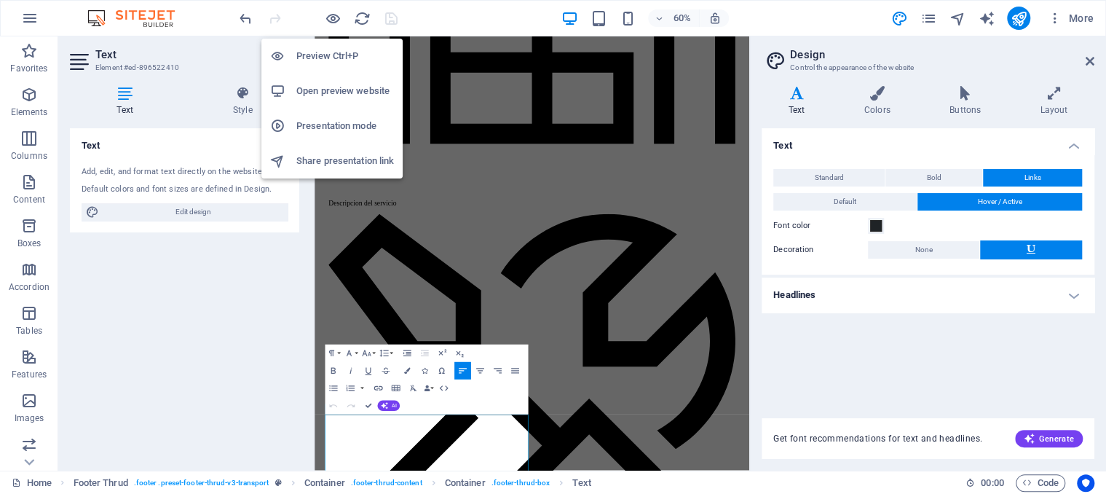
click at [347, 58] on h6 "Preview Ctrl+P" at bounding box center [345, 55] width 98 height 17
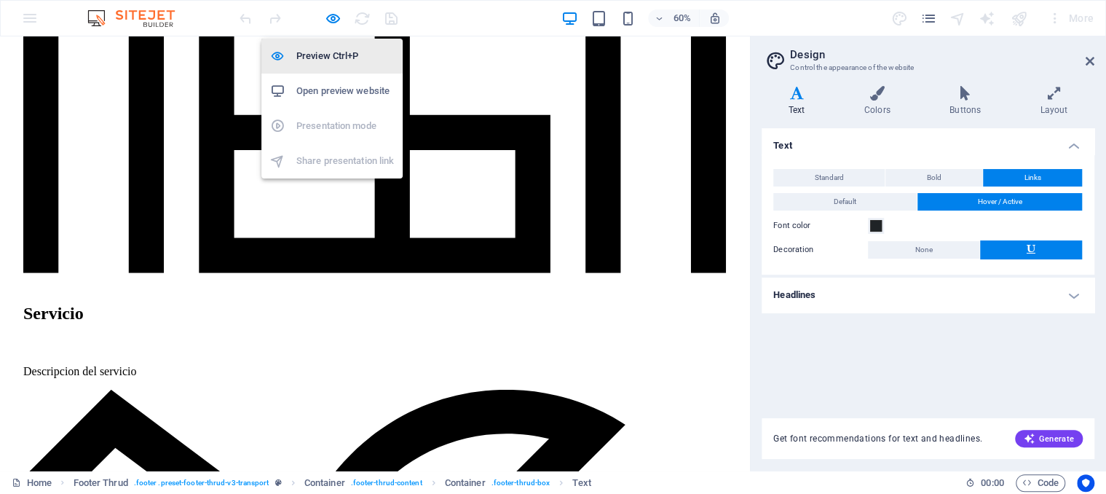
scroll to position [2878, 0]
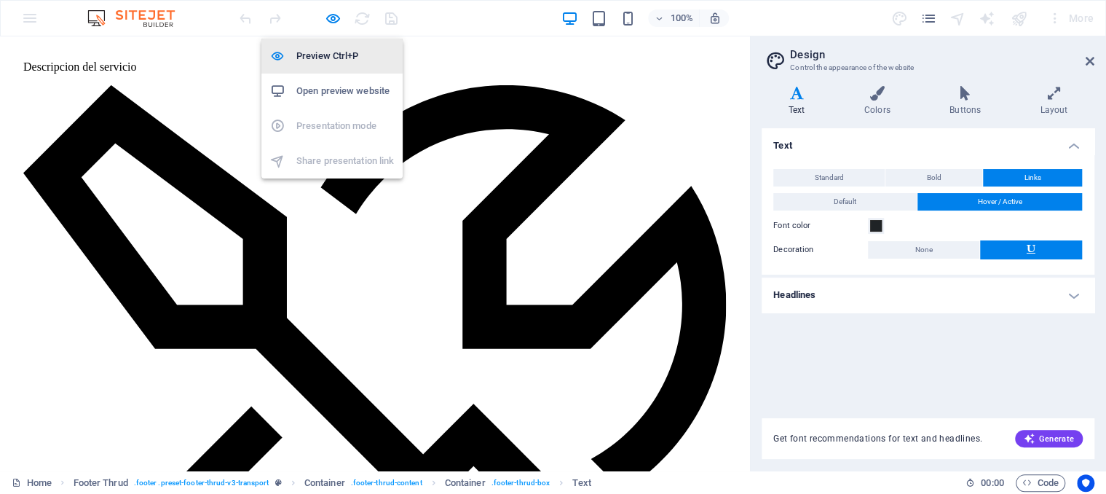
click at [347, 58] on h6 "Preview Ctrl+P" at bounding box center [345, 55] width 98 height 17
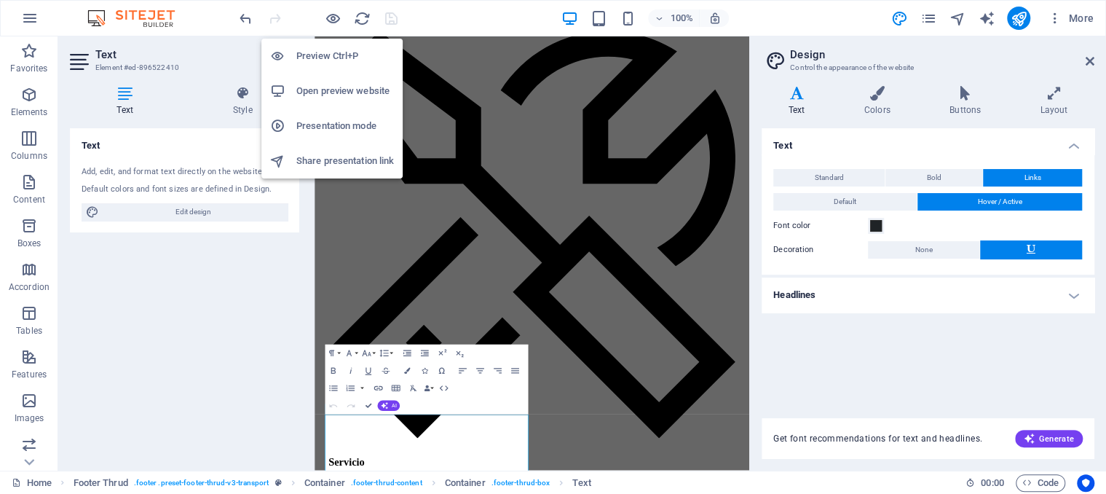
scroll to position [2574, 0]
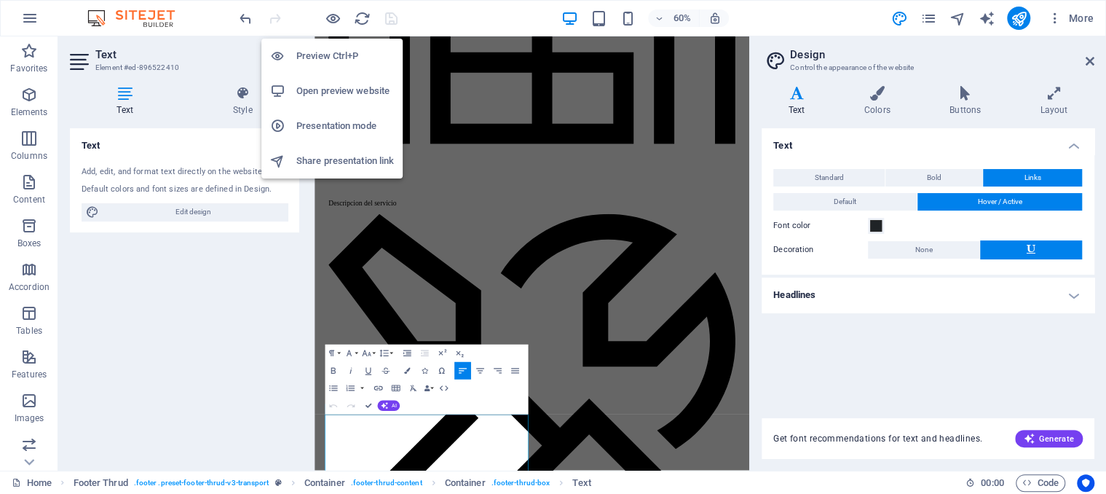
click at [347, 58] on h6 "Preview Ctrl+P" at bounding box center [345, 55] width 98 height 17
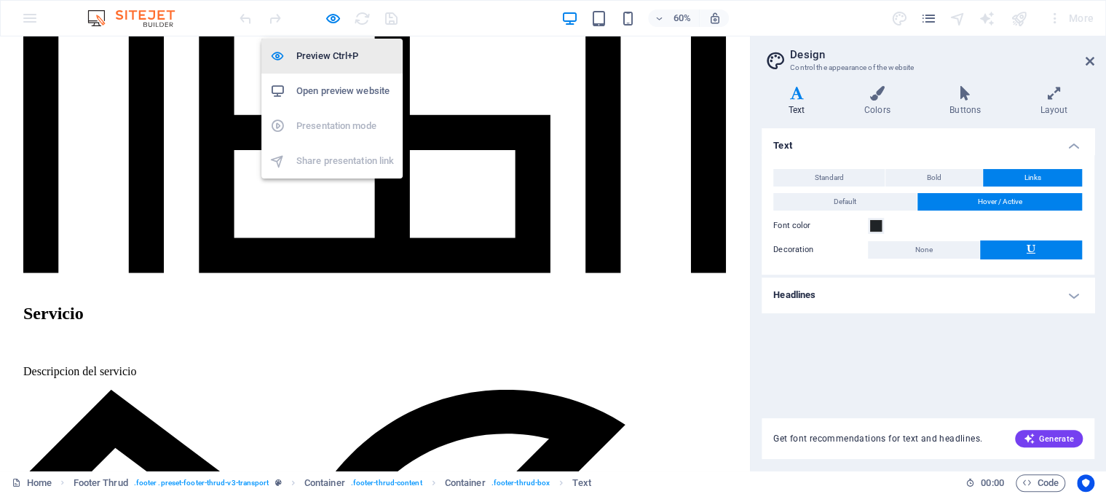
scroll to position [2878, 0]
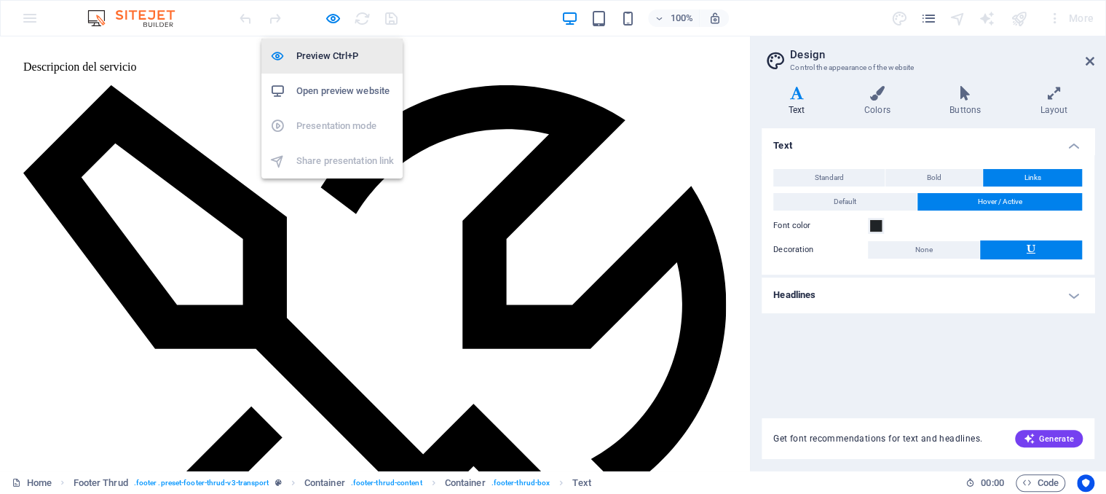
click at [347, 58] on h6 "Preview Ctrl+P" at bounding box center [345, 55] width 98 height 17
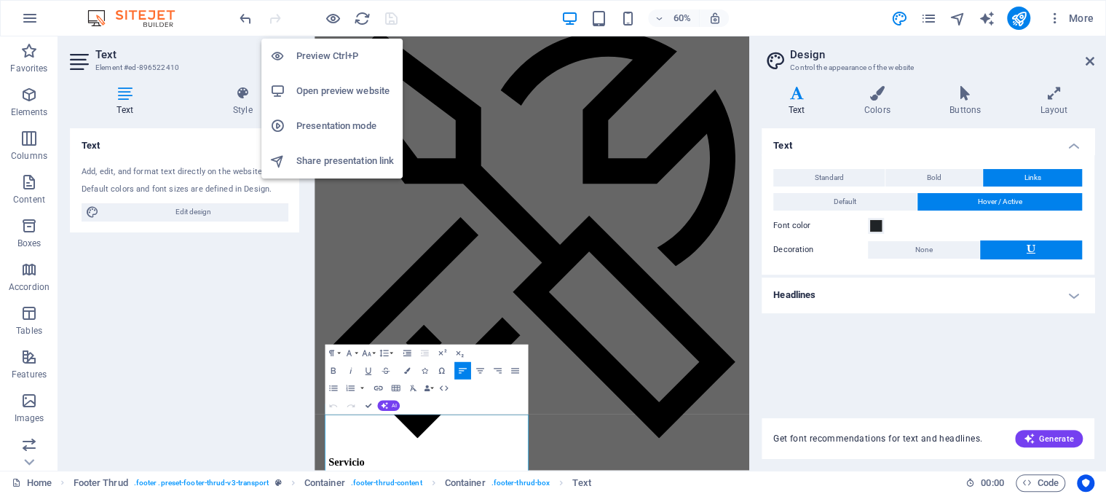
scroll to position [2574, 0]
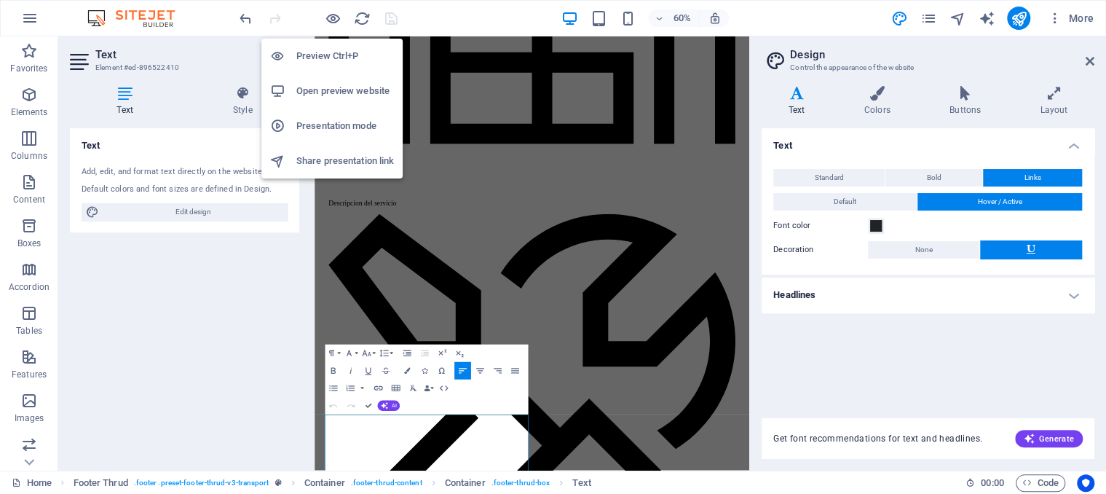
click at [376, 95] on h6 "Open preview website" at bounding box center [345, 90] width 98 height 17
